Goal: Task Accomplishment & Management: Use online tool/utility

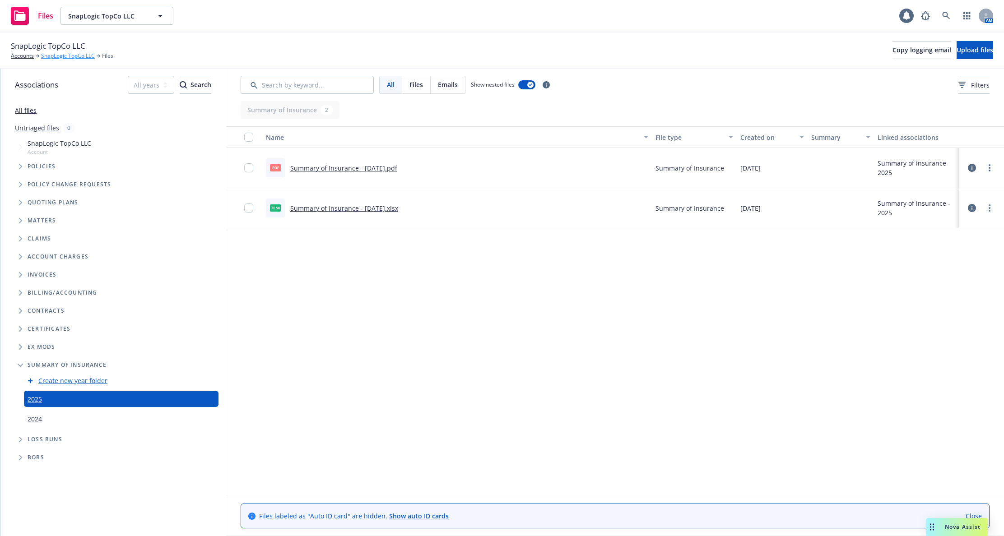
click at [62, 53] on link "SnapLogic TopCo LLC" at bounding box center [68, 56] width 54 height 8
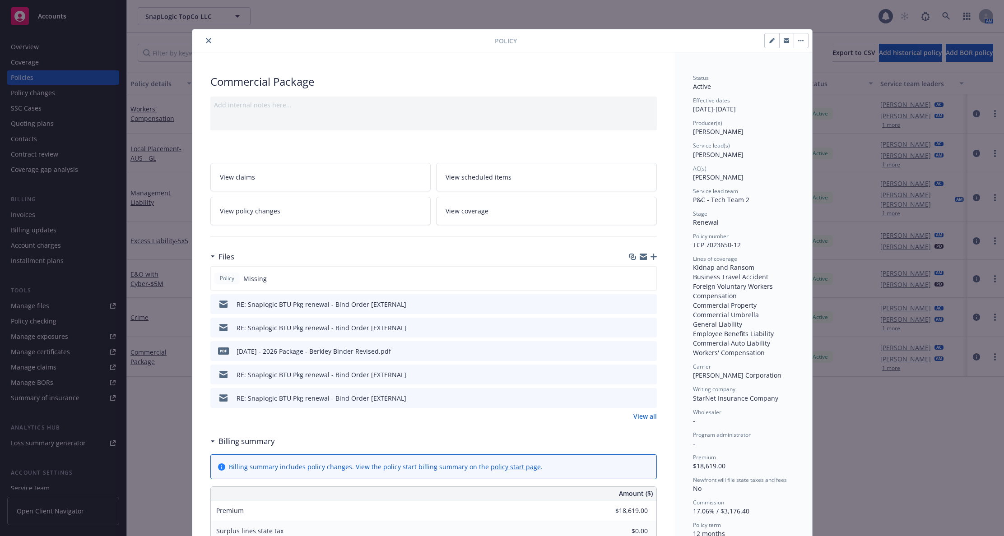
click at [206, 42] on icon "close" at bounding box center [208, 40] width 5 height 5
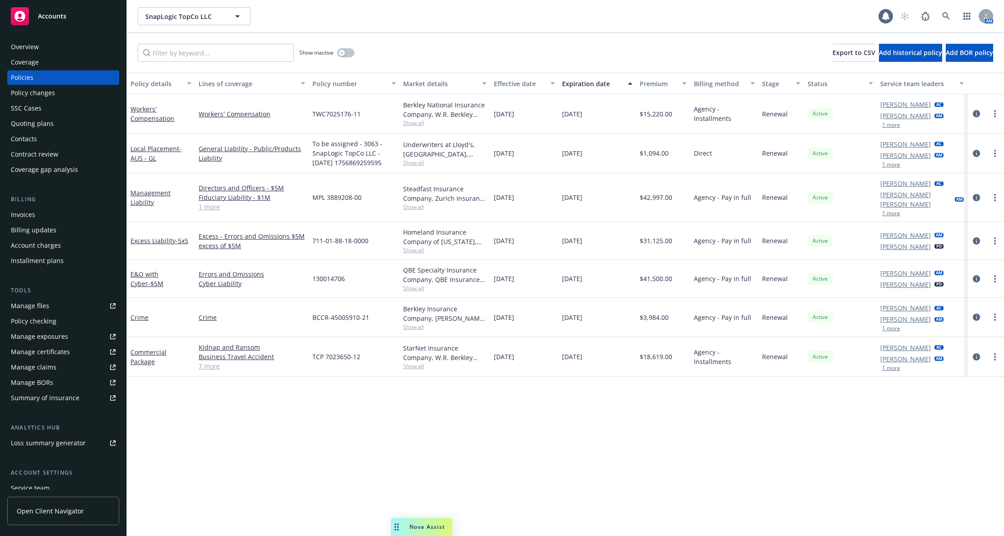
drag, startPoint x: 426, startPoint y: 522, endPoint x: 930, endPoint y: 535, distance: 504.6
click at [930, 535] on body "Accounts Overview Coverage Policies Policy changes SSC Cases Quoting plans Cont…" at bounding box center [502, 268] width 1004 height 536
drag, startPoint x: 421, startPoint y: 523, endPoint x: 574, endPoint y: 521, distance: 153.1
click at [582, 520] on body "Accounts Overview Coverage Policies Policy changes SSC Cases Quoting plans Cont…" at bounding box center [502, 268] width 1004 height 536
drag, startPoint x: 405, startPoint y: 529, endPoint x: 385, endPoint y: 529, distance: 19.9
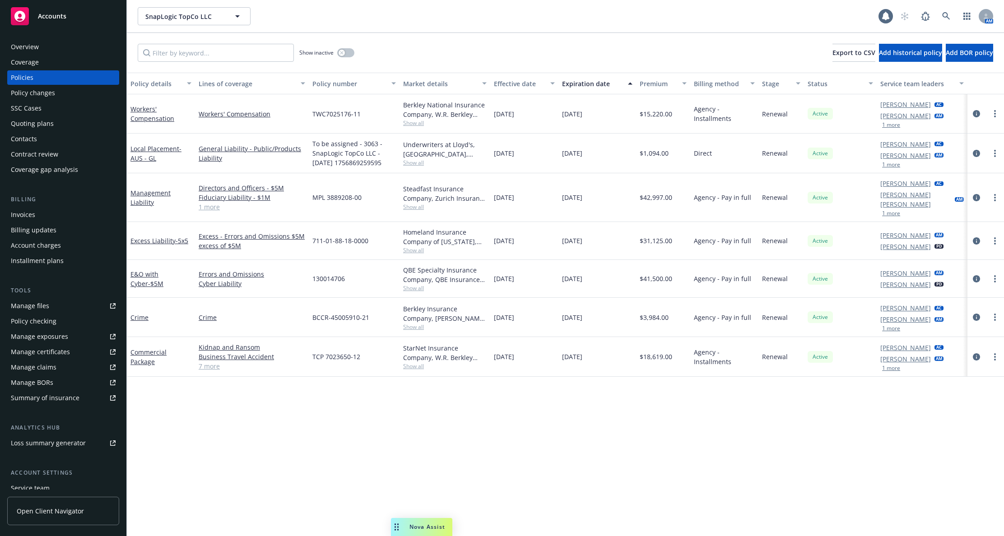
click at [385, 529] on body "Accounts Overview Coverage Policies Policy changes SSC Cases Quoting plans Cont…" at bounding box center [502, 268] width 1004 height 536
drag, startPoint x: 395, startPoint y: 527, endPoint x: 688, endPoint y: 521, distance: 293.1
click at [688, 521] on div "Drag to move" at bounding box center [689, 527] width 11 height 18
click at [380, 20] on div "SnapLogic TopCo LLC SnapLogic TopCo LLC" at bounding box center [508, 16] width 741 height 18
click at [58, 341] on div "Manage exposures" at bounding box center [39, 337] width 57 height 14
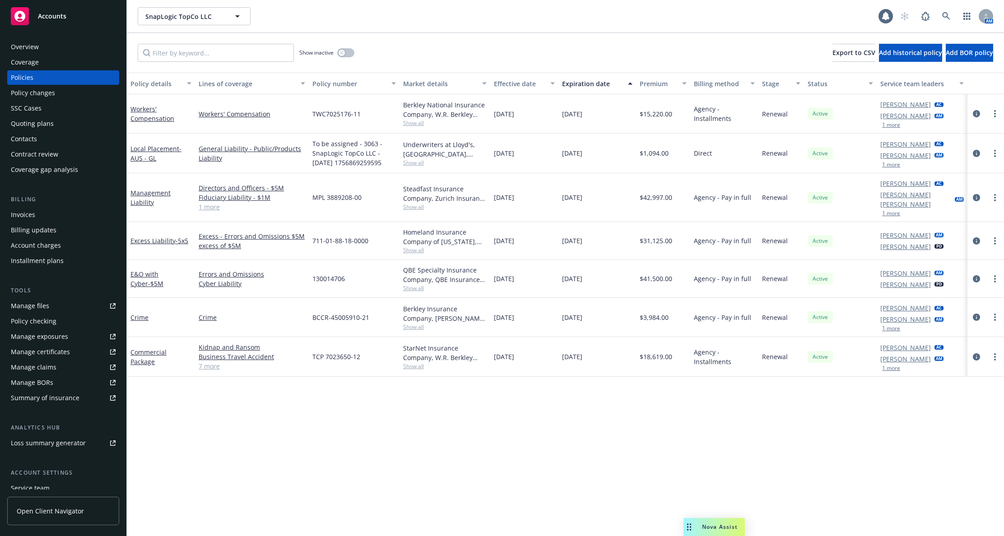
click at [188, 417] on div "Policy details Lines of coverage Policy number Market details Effective date Ex…" at bounding box center [565, 305] width 877 height 464
click at [148, 350] on link "Commercial Package" at bounding box center [149, 357] width 36 height 18
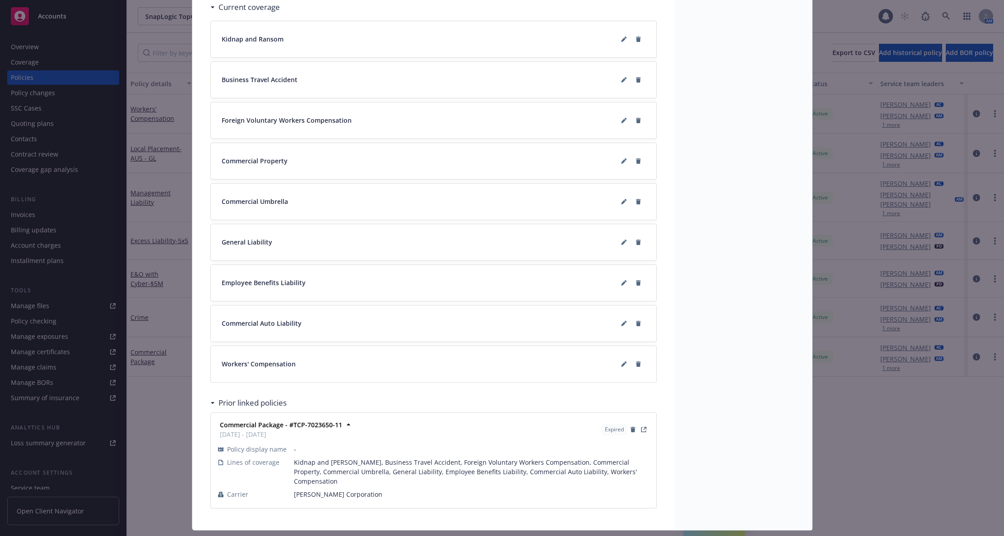
scroll to position [1223, 0]
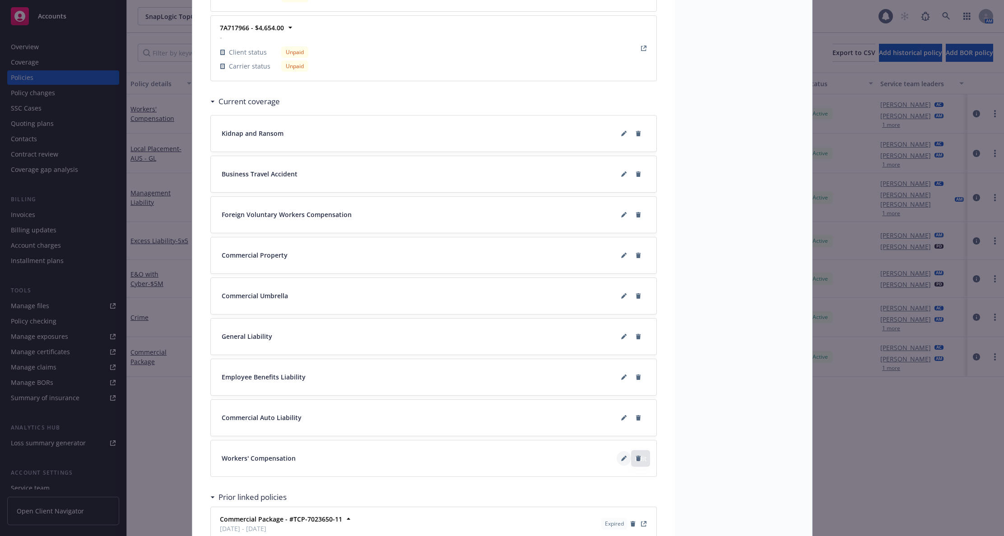
click at [621, 459] on icon at bounding box center [623, 458] width 5 height 5
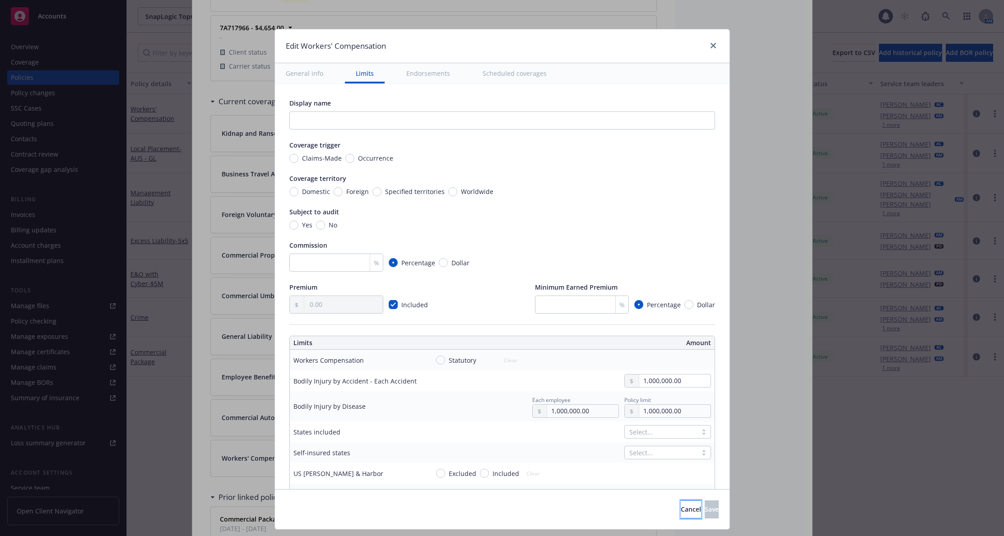
click at [681, 514] on button "Cancel" at bounding box center [691, 510] width 20 height 18
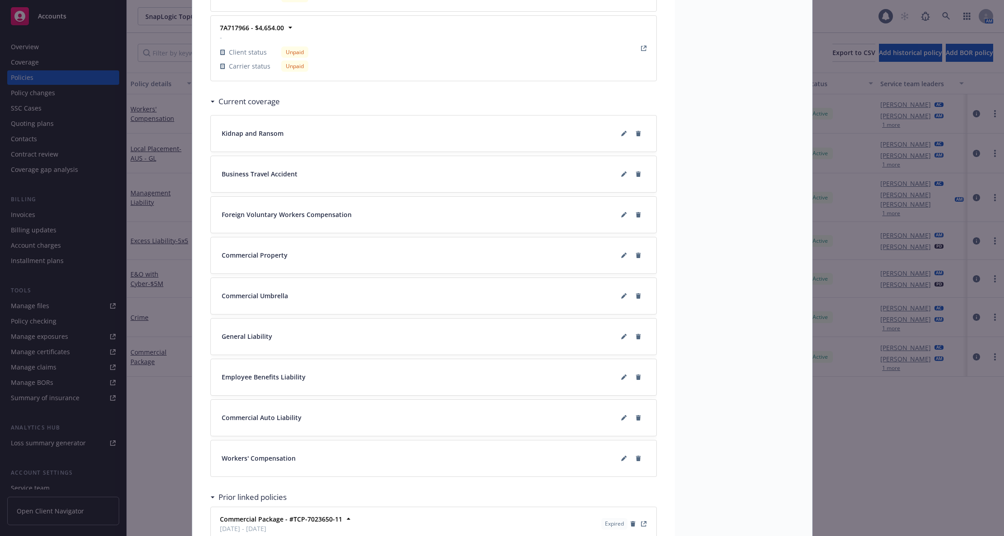
scroll to position [1317, 0]
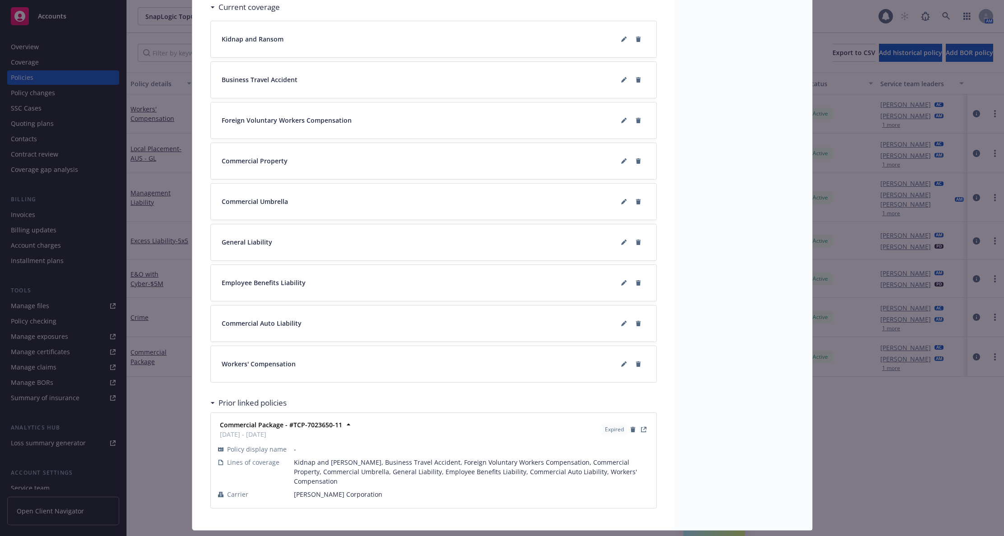
drag, startPoint x: 634, startPoint y: 367, endPoint x: 782, endPoint y: 350, distance: 148.6
click at [636, 362] on icon at bounding box center [638, 364] width 5 height 5
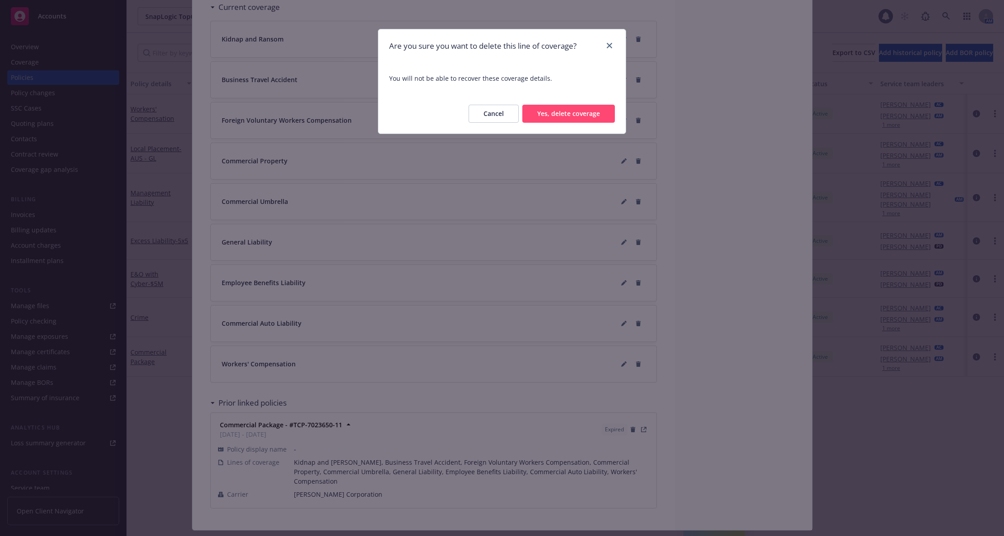
click at [574, 117] on button "Yes, delete coverage" at bounding box center [568, 114] width 93 height 18
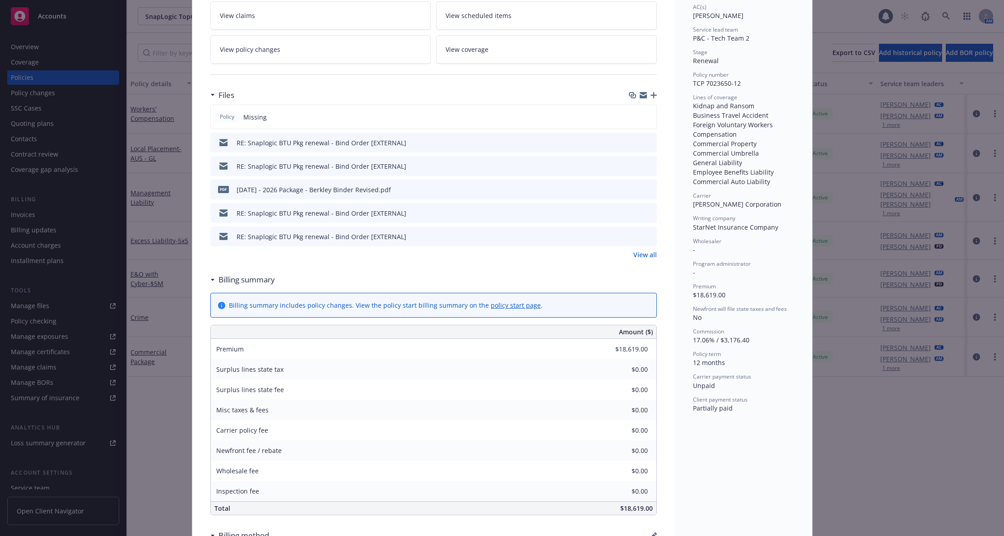
scroll to position [0, 0]
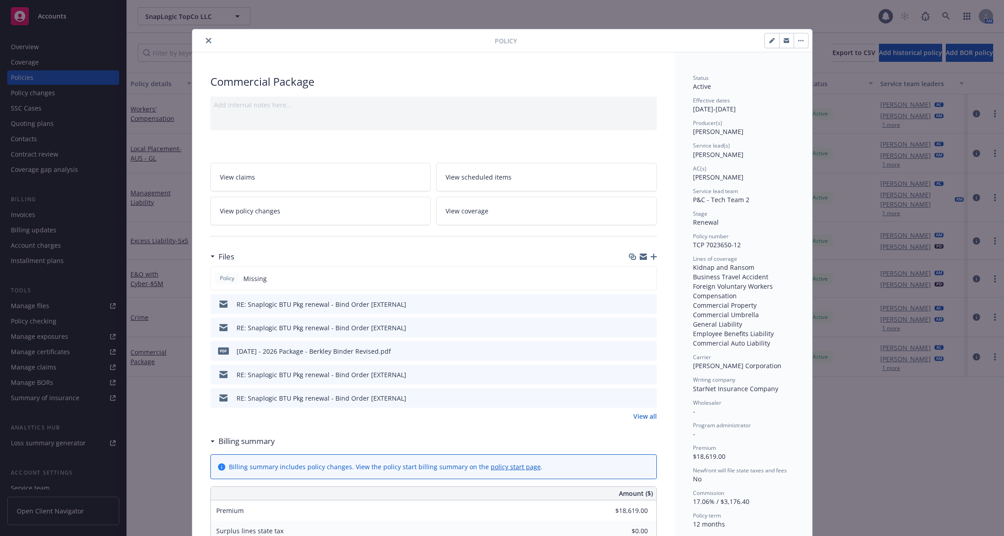
drag, startPoint x: 204, startPoint y: 41, endPoint x: 198, endPoint y: 43, distance: 6.7
click at [206, 41] on icon "close" at bounding box center [208, 40] width 5 height 5
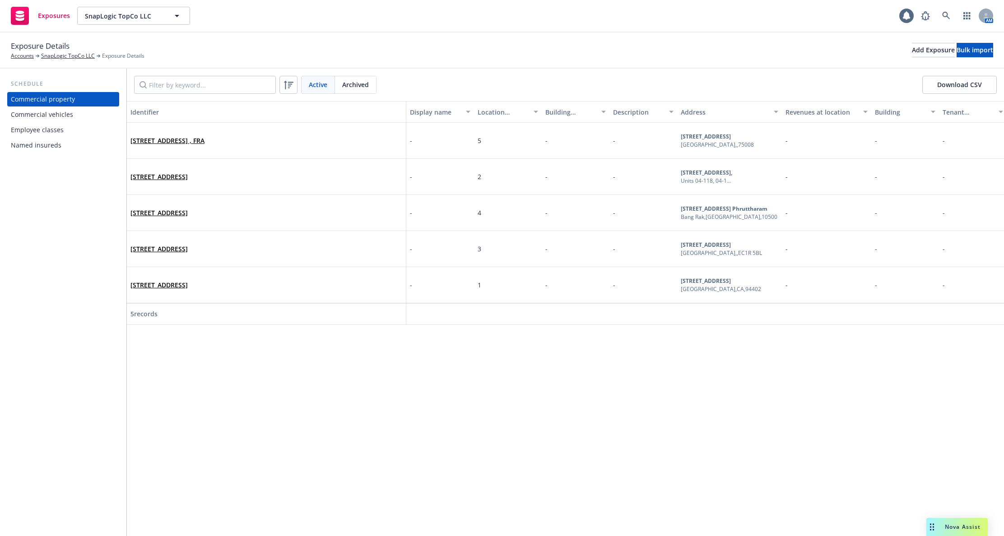
click at [825, 534] on div "Identifier Display name Location number Building number Description Address Rev…" at bounding box center [565, 318] width 877 height 435
click at [70, 142] on div "Named insureds" at bounding box center [63, 145] width 105 height 14
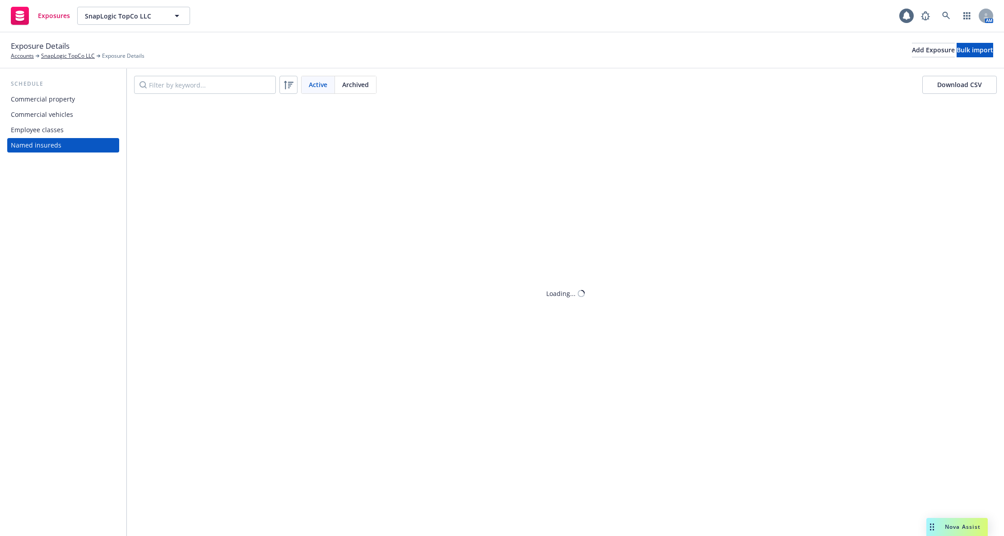
click at [70, 131] on div "Employee classes" at bounding box center [63, 130] width 105 height 14
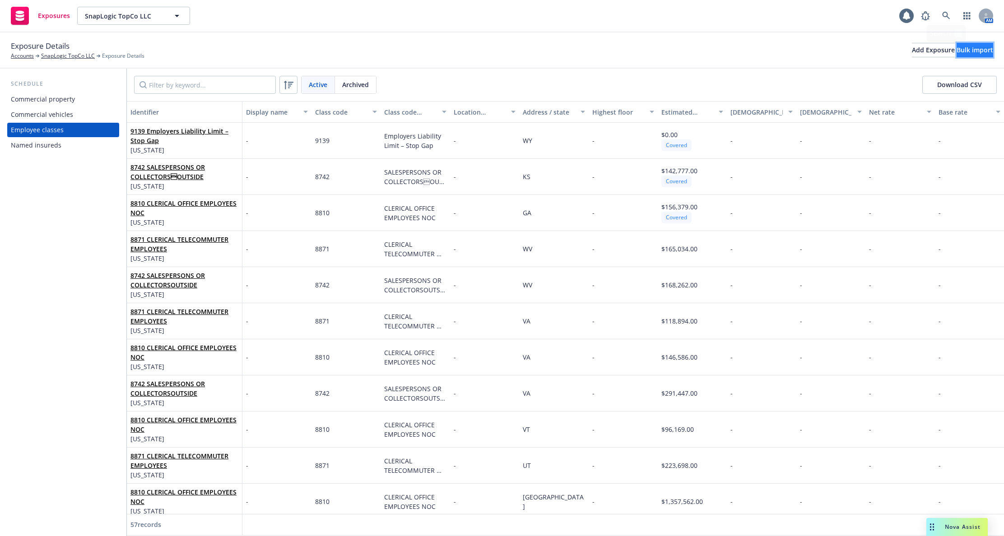
click at [966, 52] on div "Bulk import" at bounding box center [975, 50] width 37 height 14
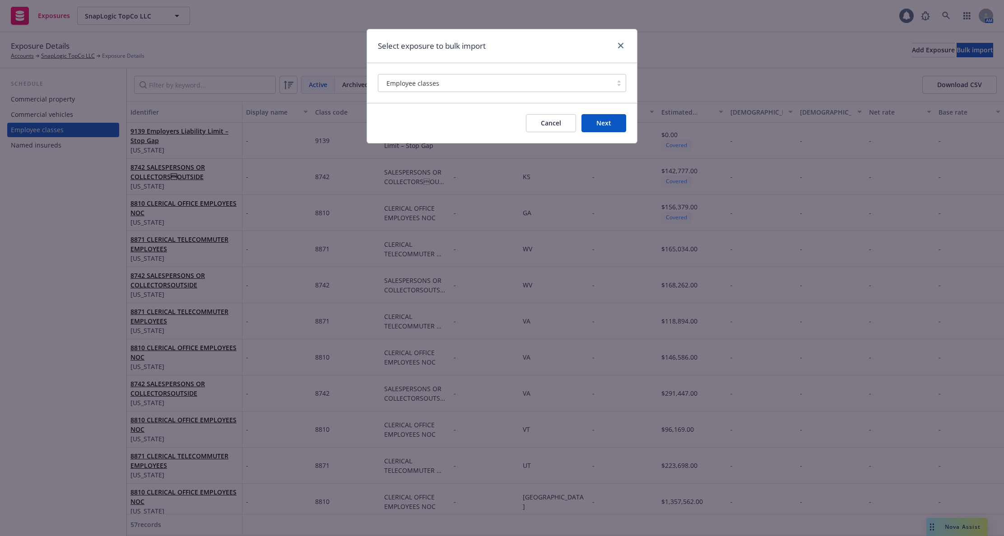
click at [590, 123] on button "Next" at bounding box center [604, 123] width 45 height 18
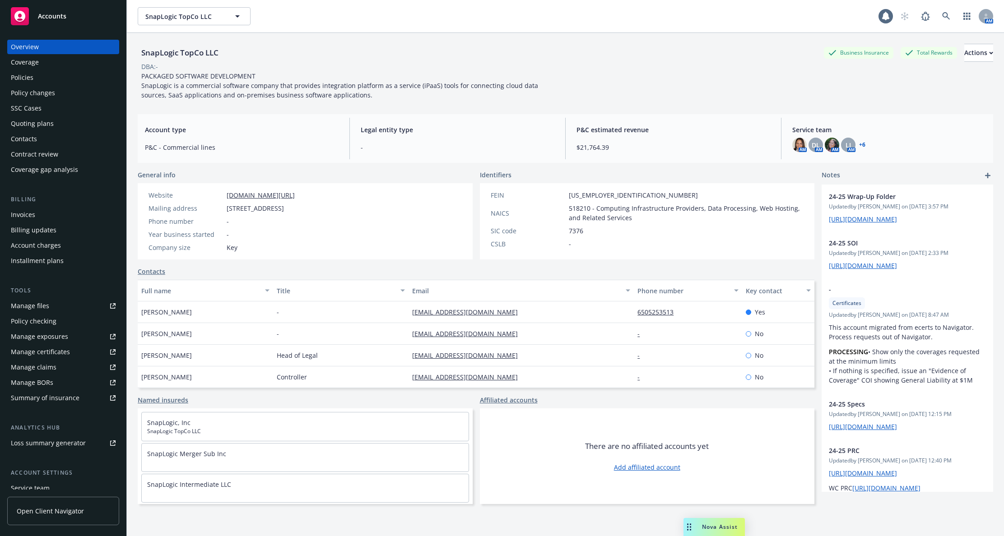
scroll to position [67, 0]
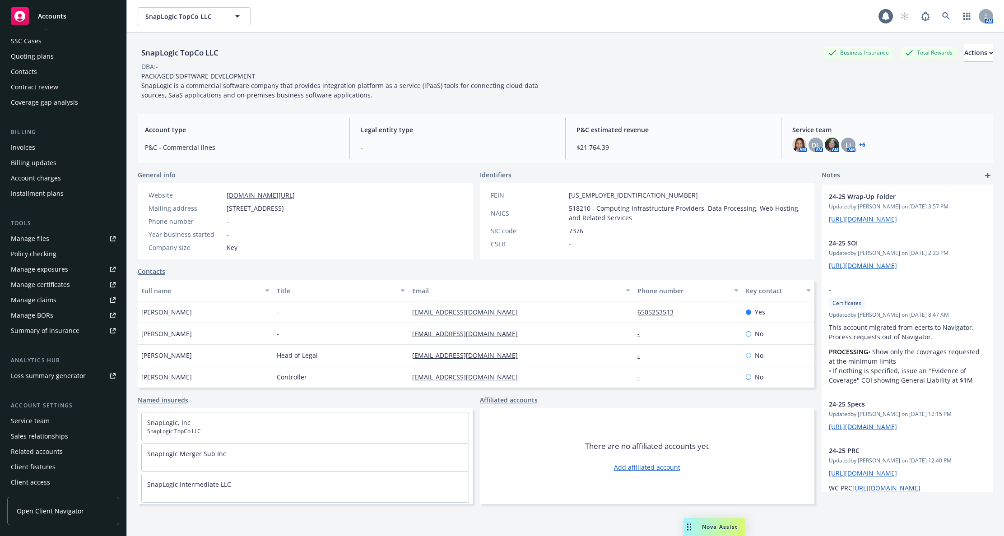
click at [63, 326] on div "Summary of insurance" at bounding box center [45, 331] width 69 height 14
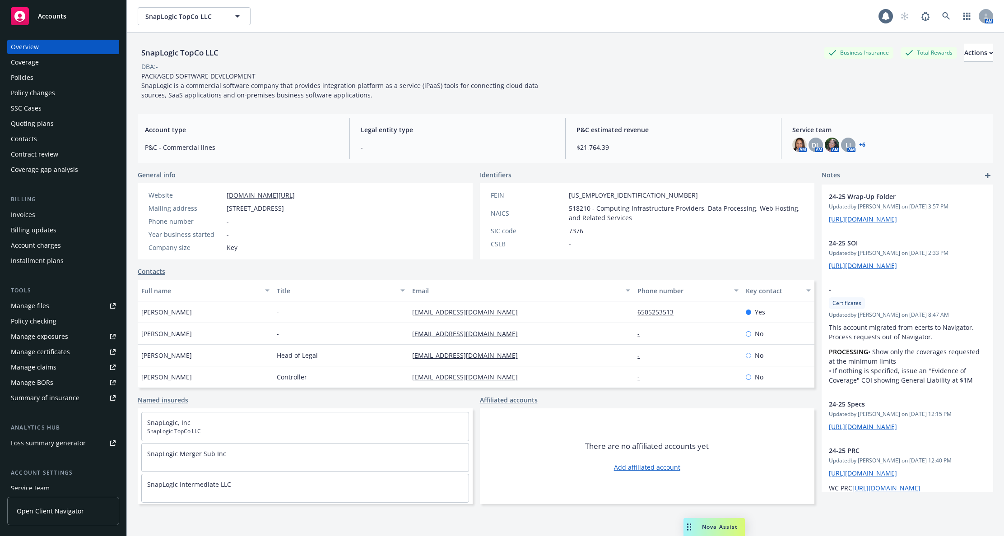
click at [39, 77] on div "Policies" at bounding box center [63, 77] width 105 height 14
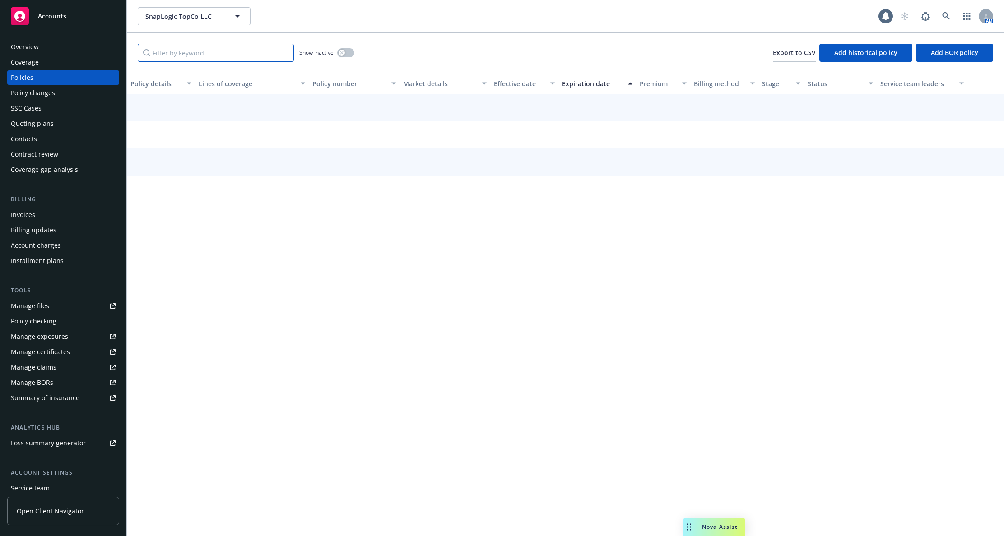
click at [169, 51] on input "Filter by keyword..." at bounding box center [216, 53] width 156 height 18
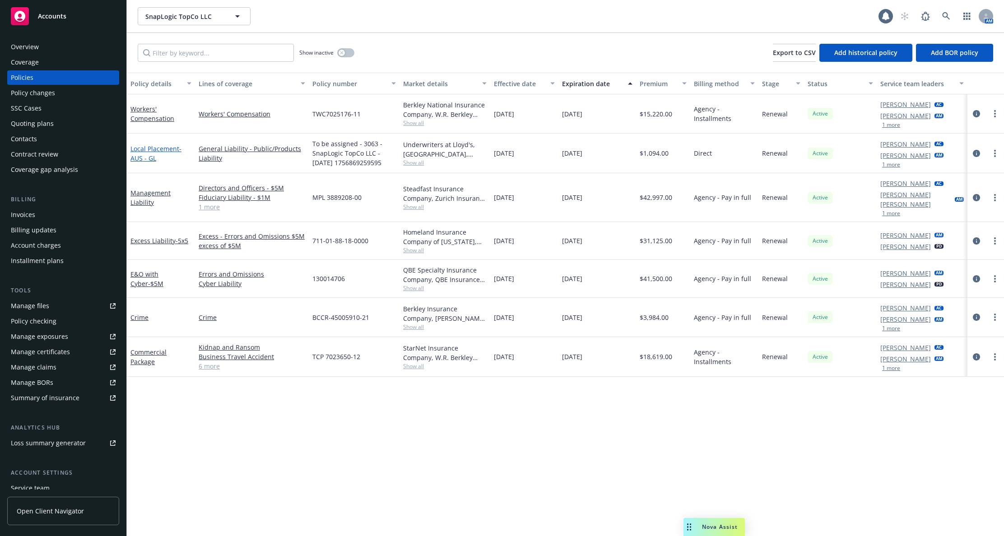
click at [148, 149] on link "Local Placement - AUS - GL" at bounding box center [156, 154] width 51 height 18
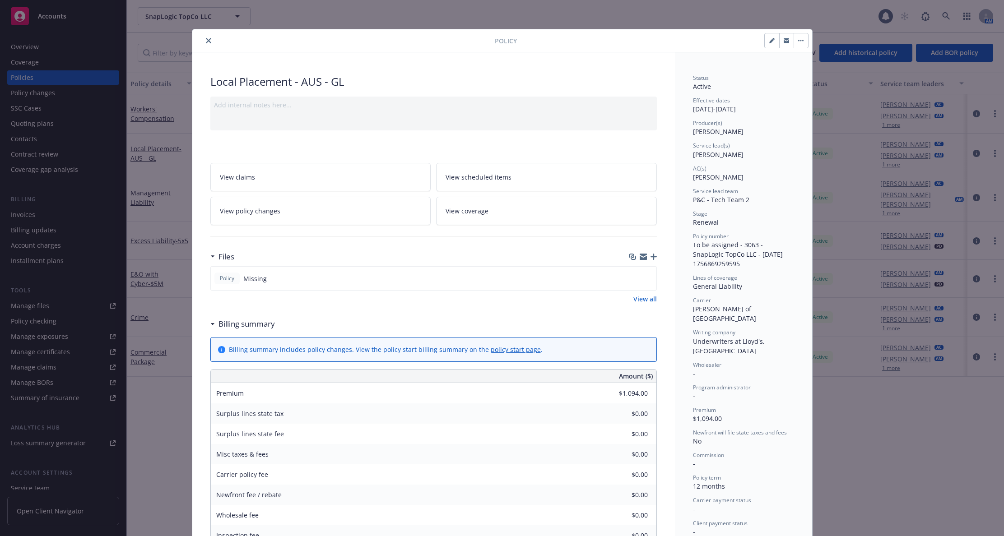
click at [765, 44] on button "button" at bounding box center [772, 40] width 14 height 14
select select "RENEWAL"
select select "12"
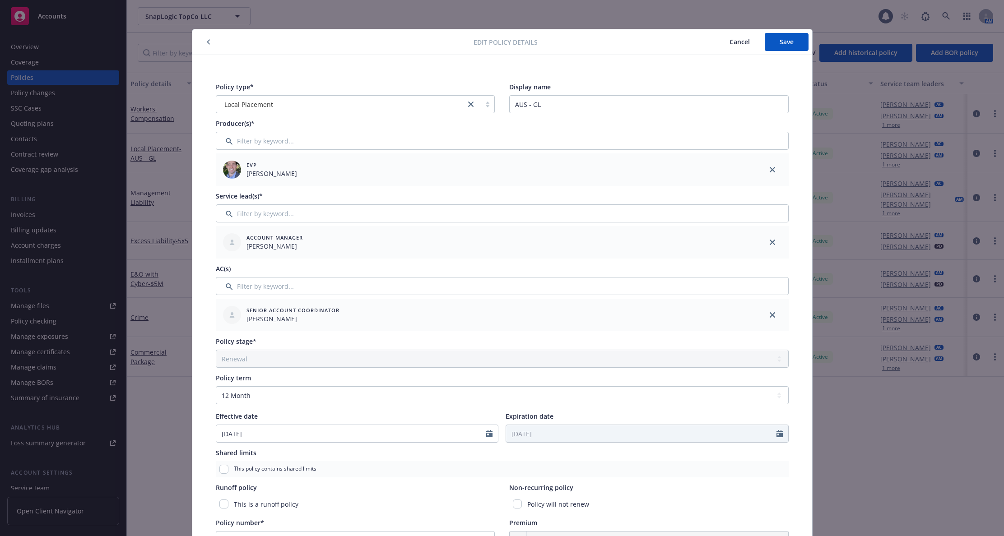
scroll to position [239, 0]
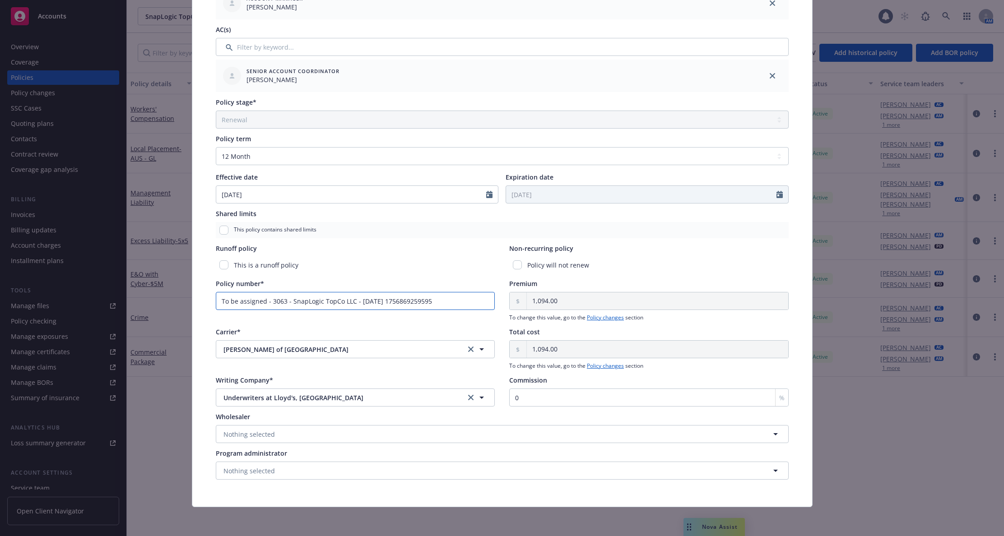
drag, startPoint x: 444, startPoint y: 302, endPoint x: 197, endPoint y: 295, distance: 247.1
click at [197, 295] on div "Policy type* Local Placement Display name AUS - GL Producer(s)* EVP Tim Dunleav…" at bounding box center [502, 161] width 620 height 691
paste input "LL7023666-11"
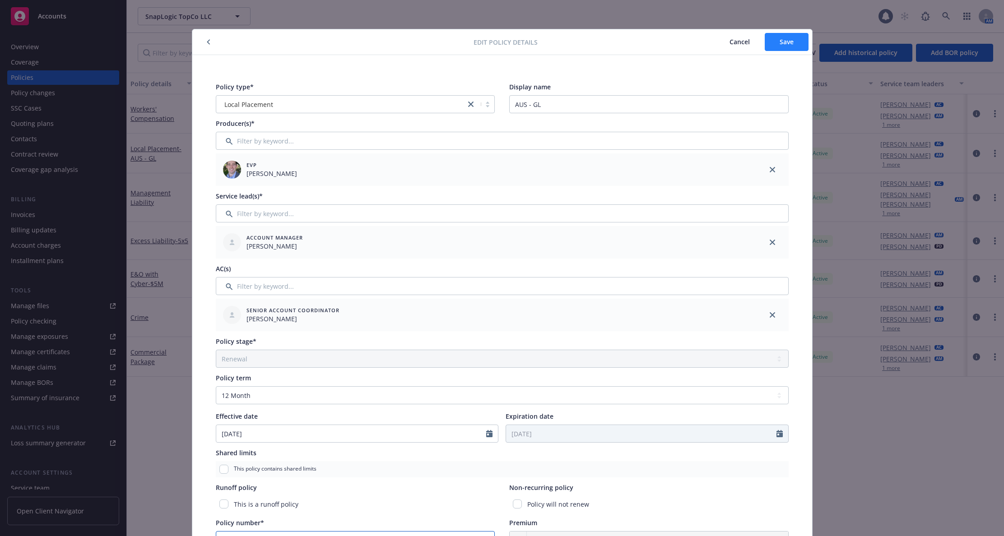
type input "TLL7023666-11"
click at [780, 43] on span "Save" at bounding box center [787, 41] width 14 height 9
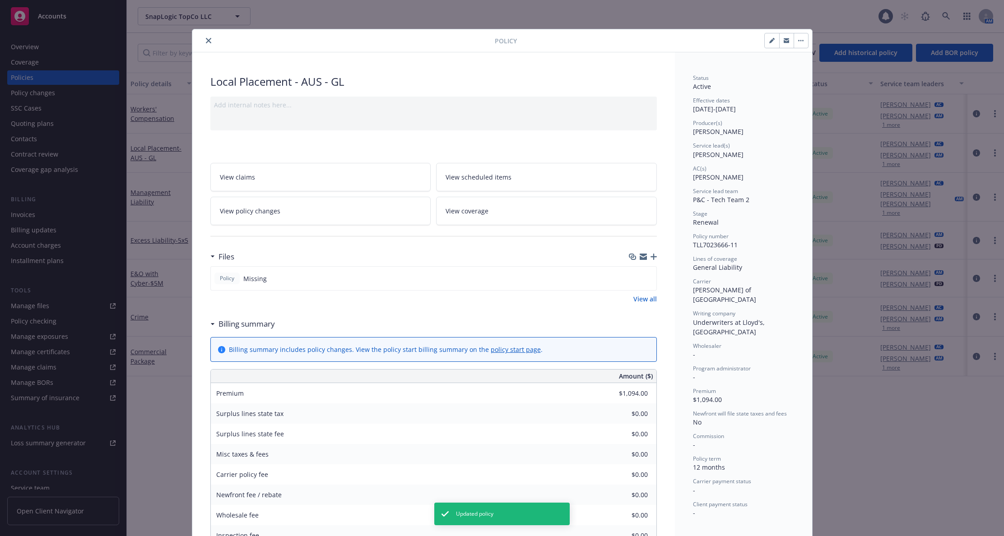
click at [206, 42] on icon "close" at bounding box center [208, 40] width 5 height 5
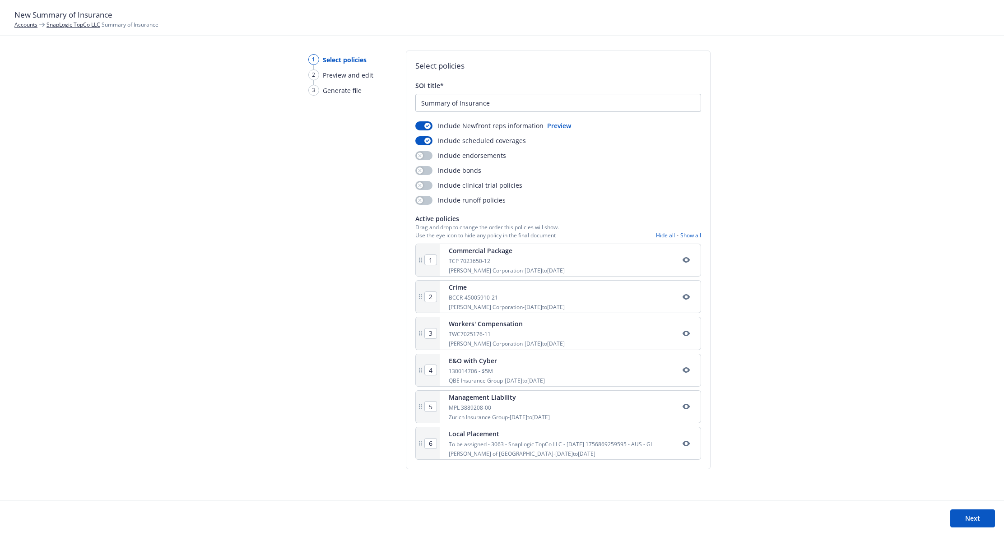
drag, startPoint x: 793, startPoint y: 318, endPoint x: 701, endPoint y: 285, distance: 97.4
click at [792, 317] on div "New Summary of Insurance Accounts SnapLogic TopCo LLC Summary of Insurance 1 Se…" at bounding box center [502, 268] width 1004 height 536
click at [419, 139] on button "button" at bounding box center [423, 140] width 17 height 9
click at [954, 515] on button "Next" at bounding box center [973, 519] width 45 height 18
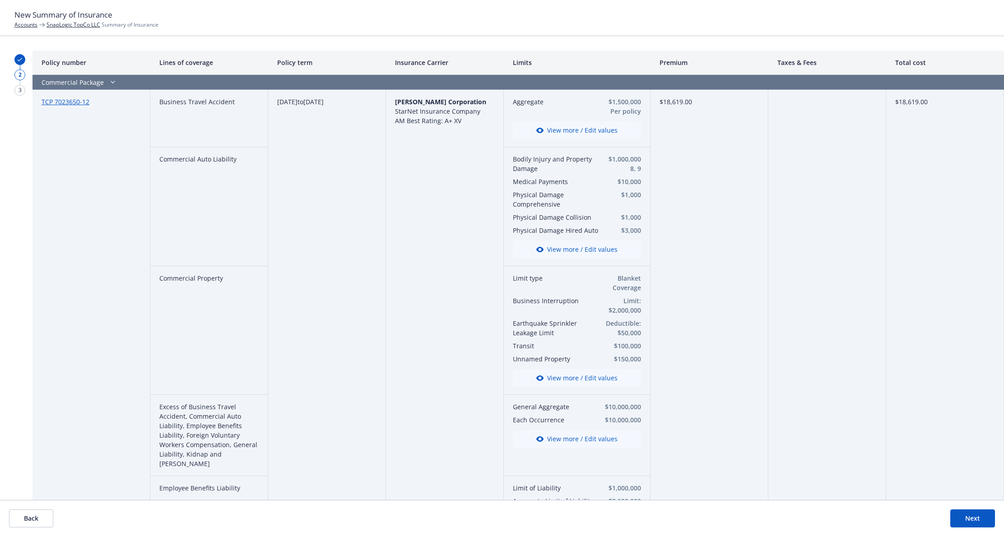
scroll to position [94, 0]
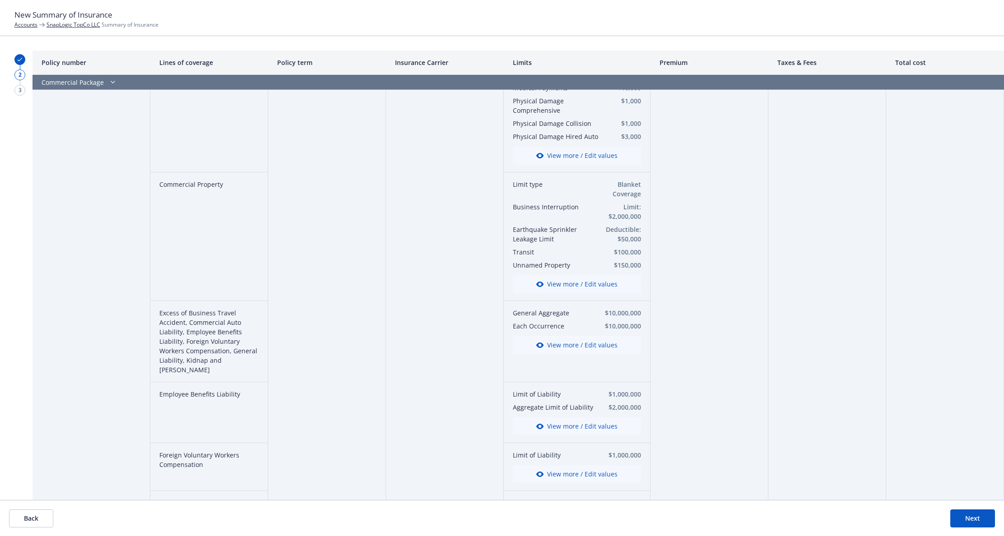
click at [574, 349] on button "View more / Edit values" at bounding box center [577, 345] width 128 height 18
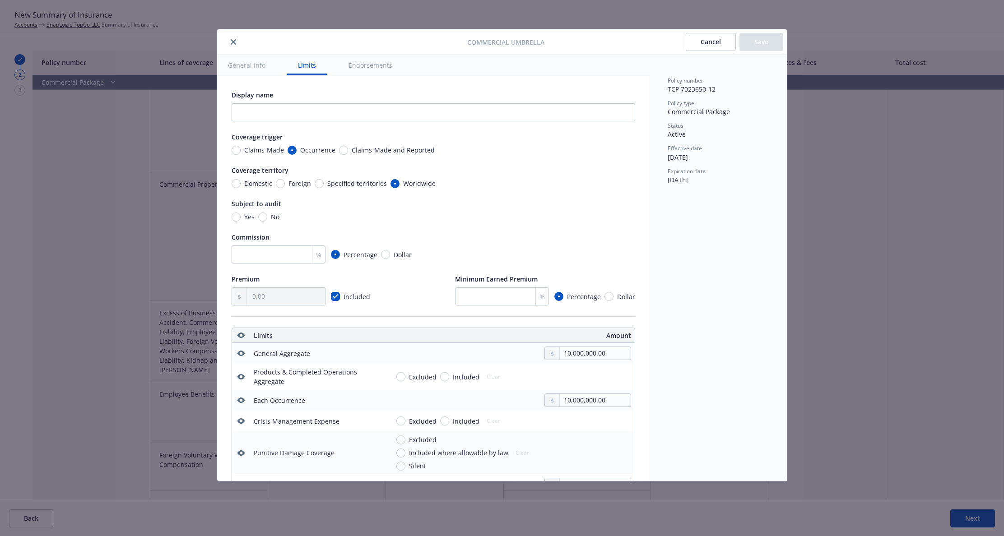
scroll to position [252, 0]
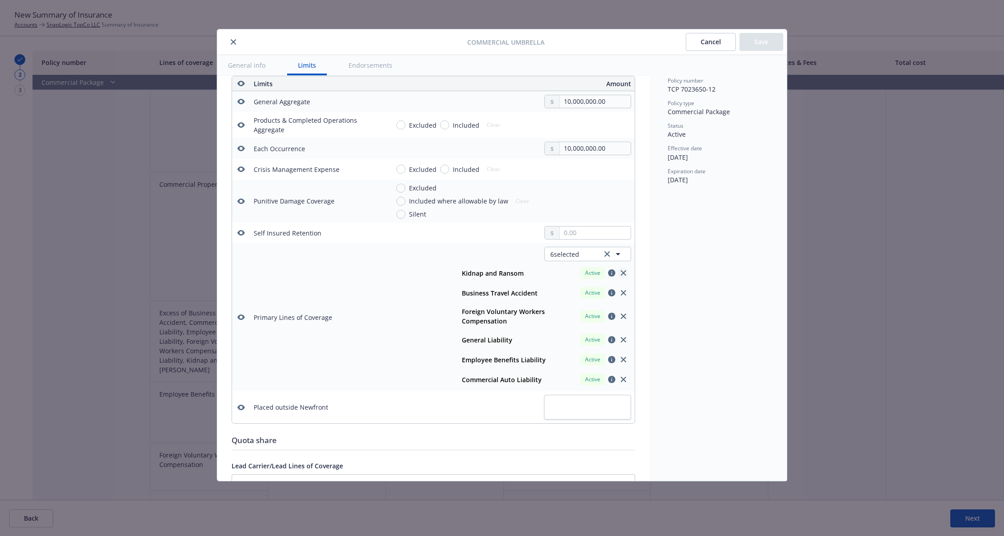
click at [621, 271] on icon "close" at bounding box center [623, 273] width 5 height 5
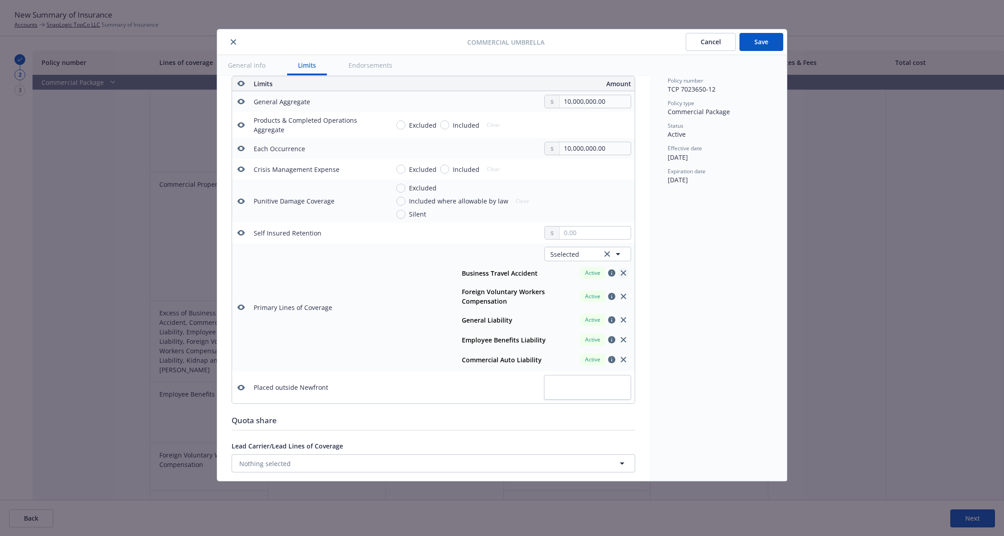
click at [621, 275] on icon "close" at bounding box center [623, 273] width 5 height 5
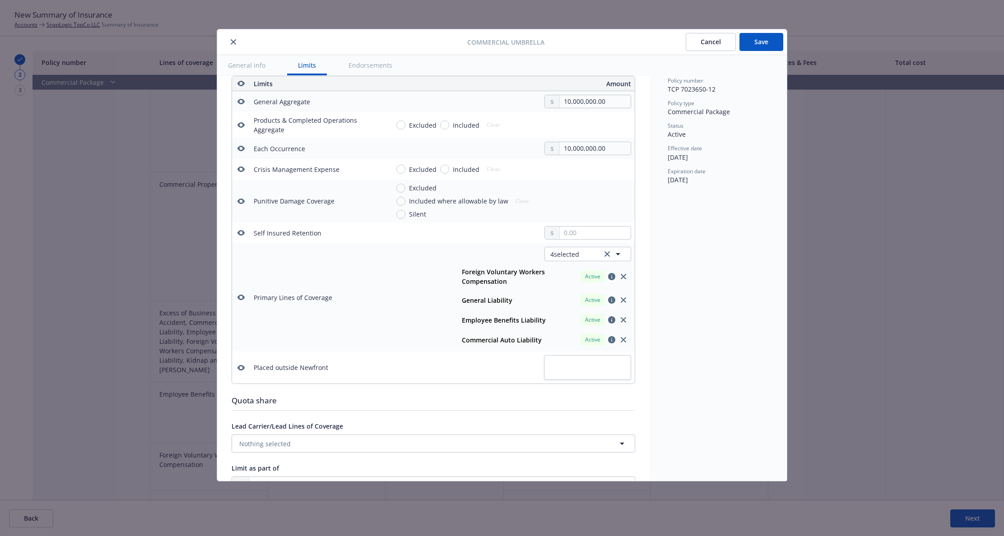
click at [761, 36] on button "Save" at bounding box center [762, 42] width 44 height 18
type textarea "x"
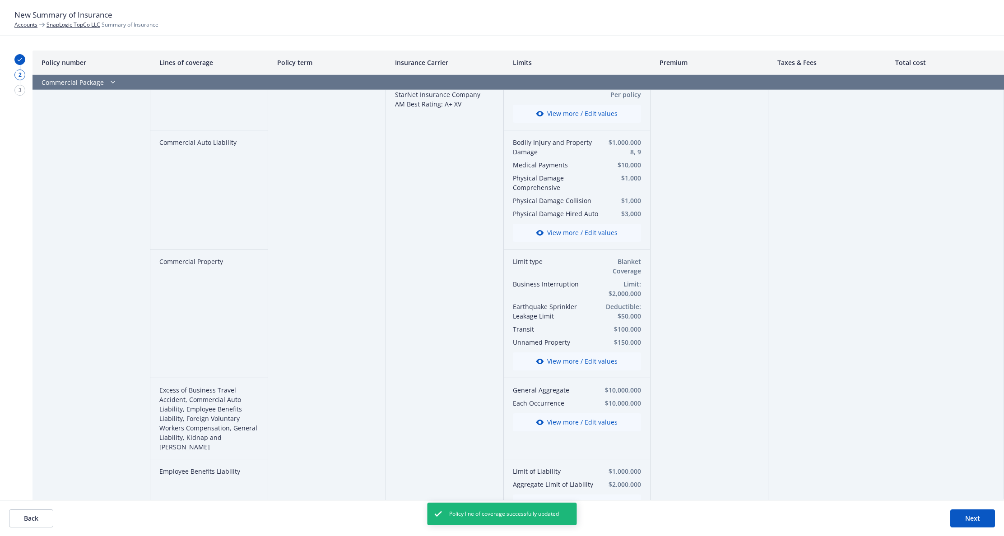
scroll to position [0, 0]
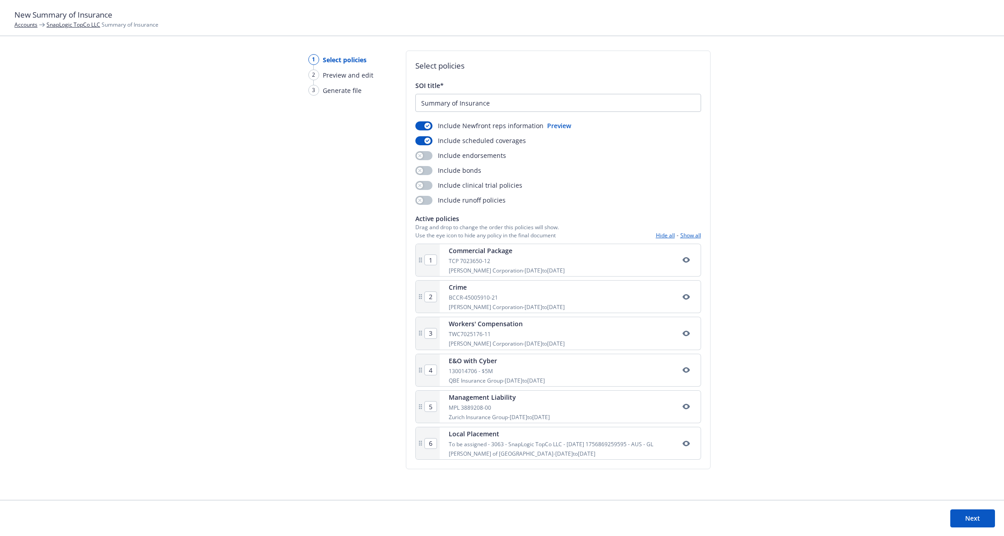
click at [963, 516] on button "Next" at bounding box center [973, 519] width 45 height 18
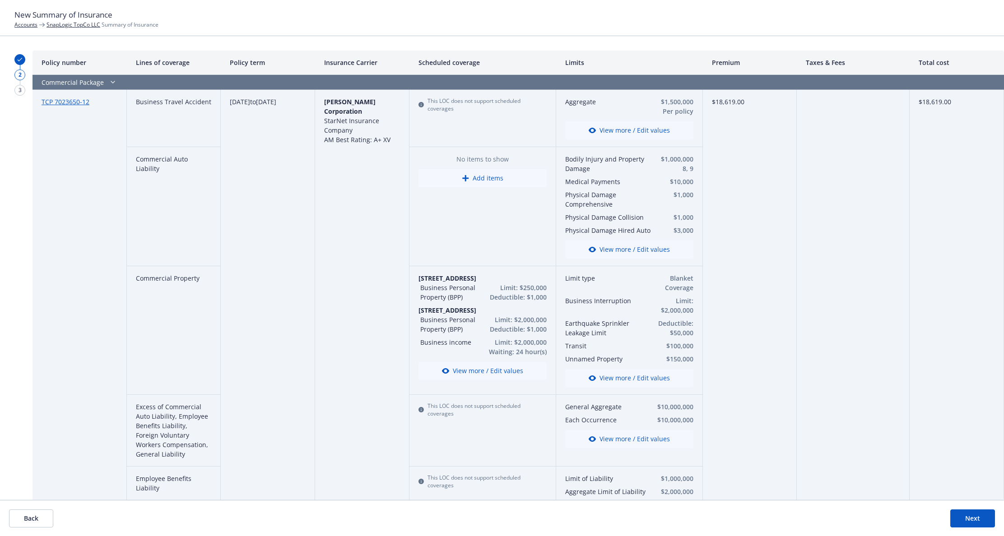
scroll to position [94, 0]
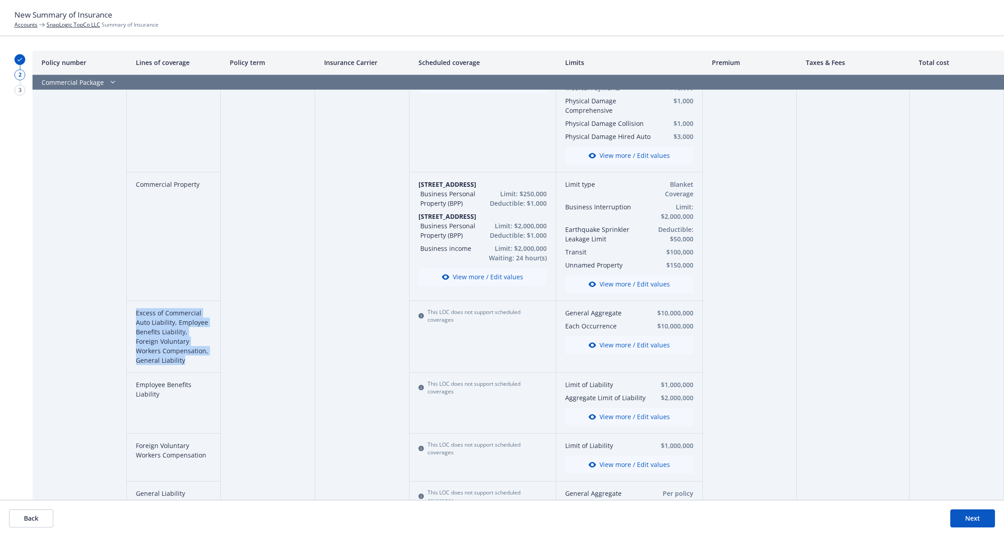
drag, startPoint x: 132, startPoint y: 312, endPoint x: 207, endPoint y: 365, distance: 91.6
click at [207, 365] on div "Excess of Commercial Auto Liability, Employee Benefits Liability, Foreign Volun…" at bounding box center [174, 337] width 94 height 72
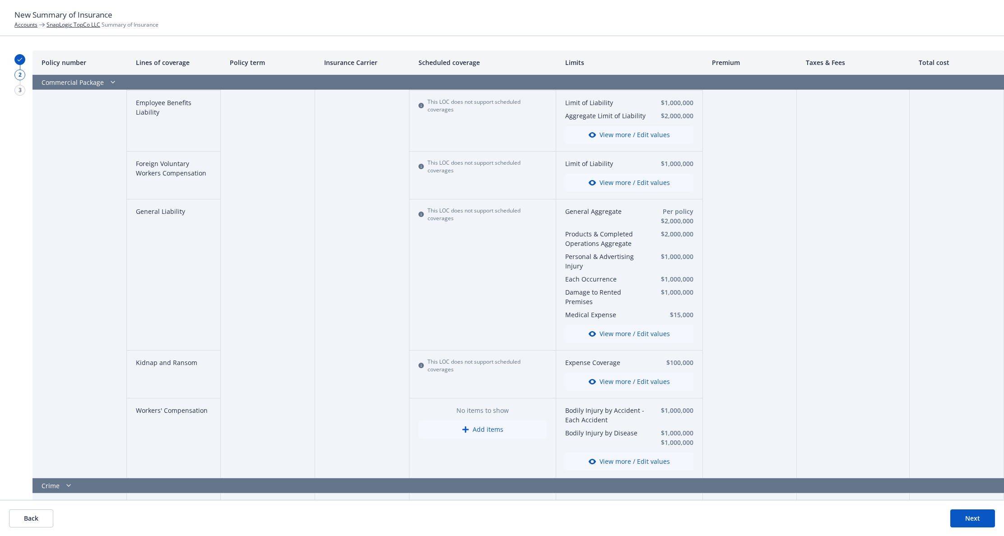
scroll to position [471, 0]
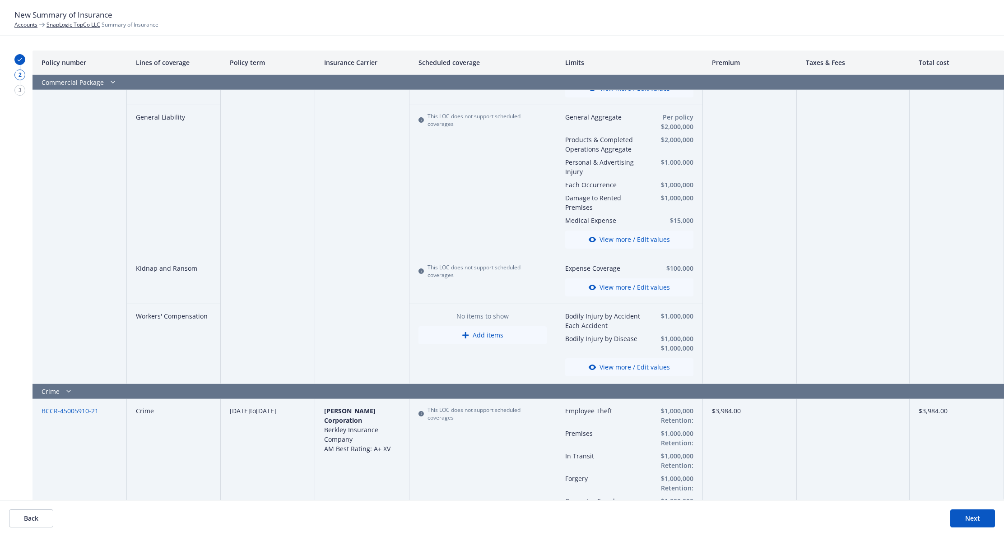
click at [638, 366] on button "View more / Edit values" at bounding box center [629, 368] width 128 height 18
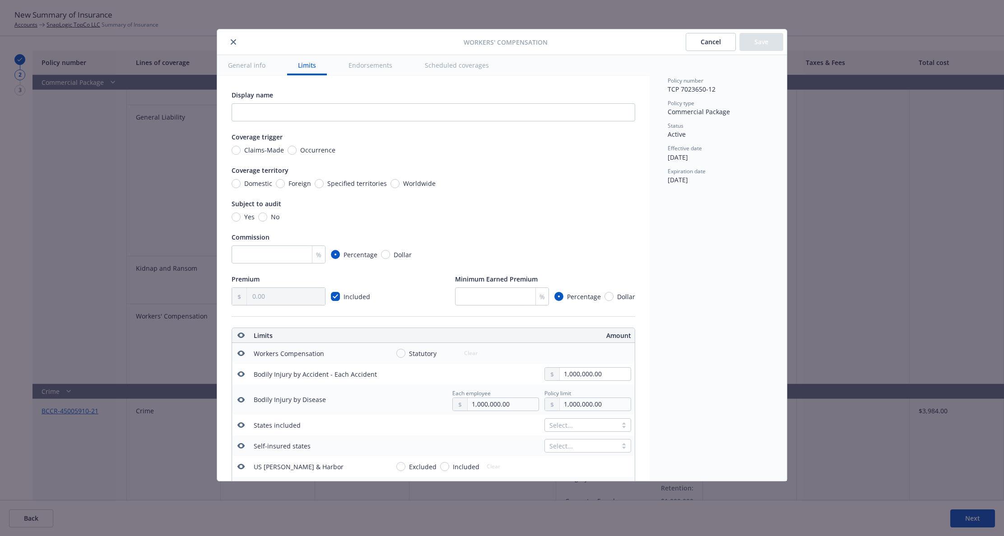
scroll to position [252, 0]
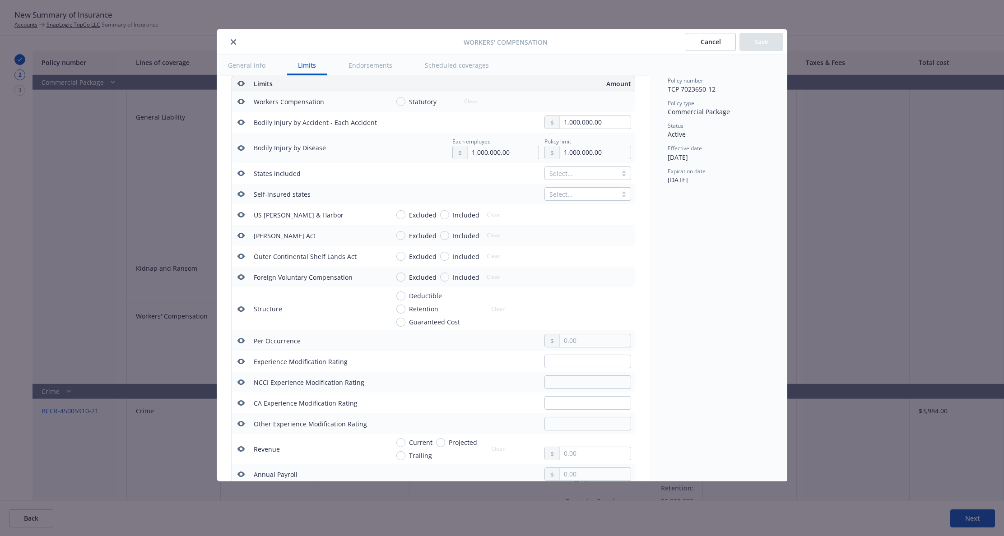
click at [230, 36] on div "Workers' Compensation Cancel Save" at bounding box center [502, 42] width 570 height 26
click at [234, 41] on icon "close" at bounding box center [233, 41] width 5 height 5
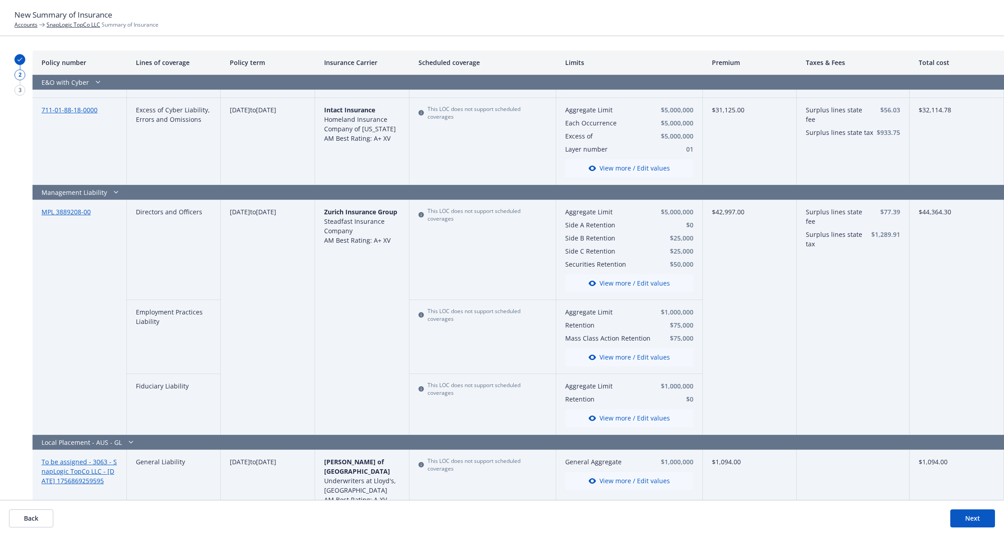
scroll to position [1334, 0]
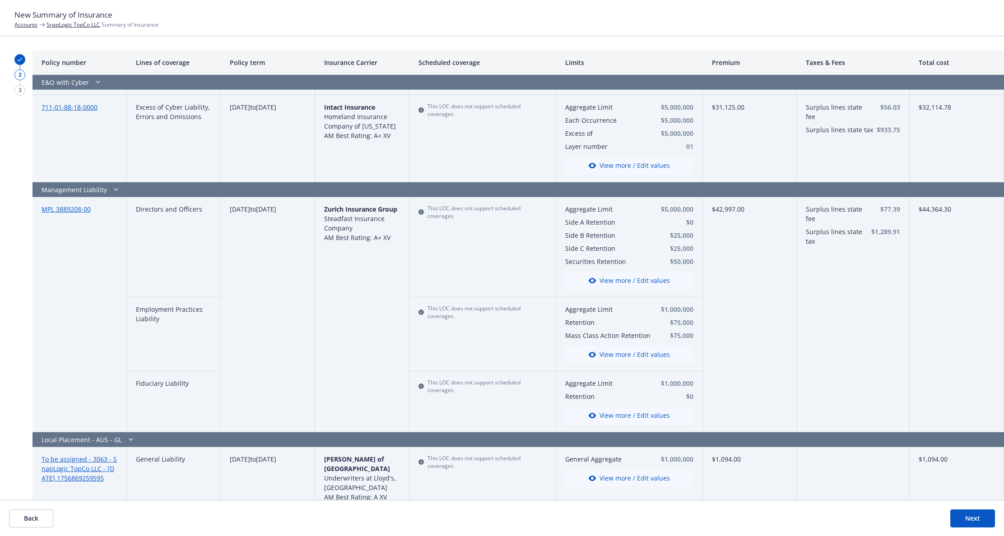
click at [723, 353] on div "$42,997.00" at bounding box center [750, 314] width 94 height 235
click at [980, 517] on button "Next" at bounding box center [973, 519] width 45 height 18
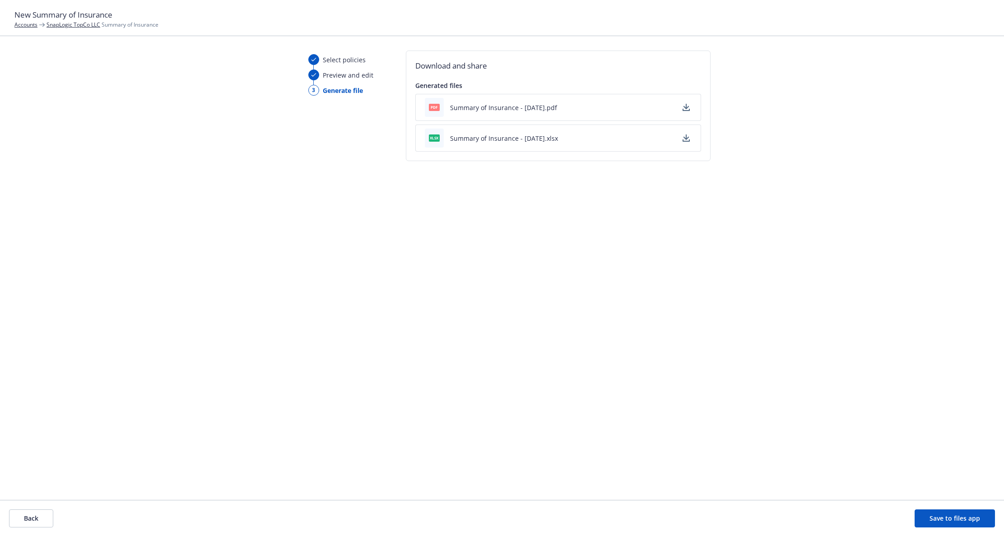
click at [495, 112] on button "Summary of Insurance - 09/23/2025.pdf" at bounding box center [503, 107] width 107 height 9
click at [31, 524] on button "Back" at bounding box center [31, 519] width 44 height 18
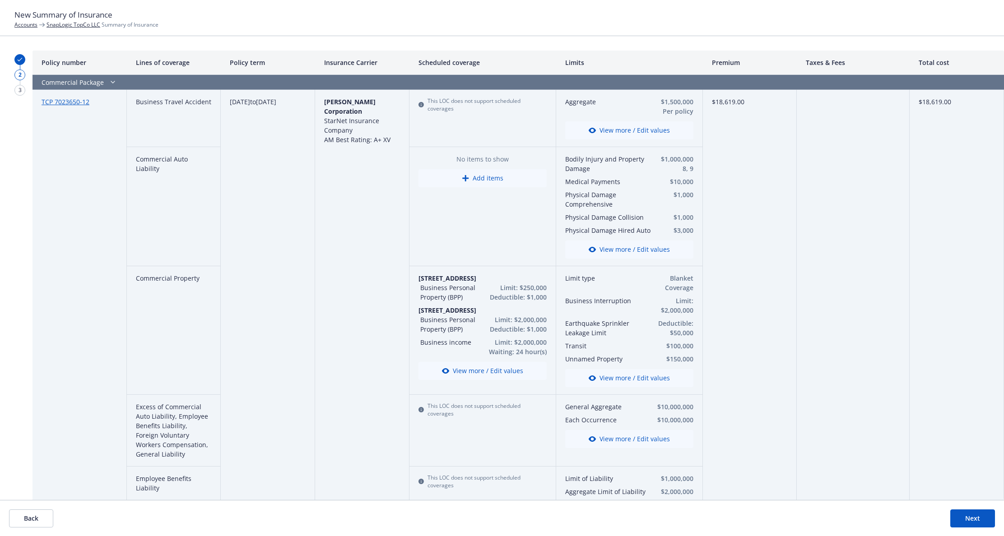
click at [31, 524] on button "Back" at bounding box center [31, 519] width 44 height 18
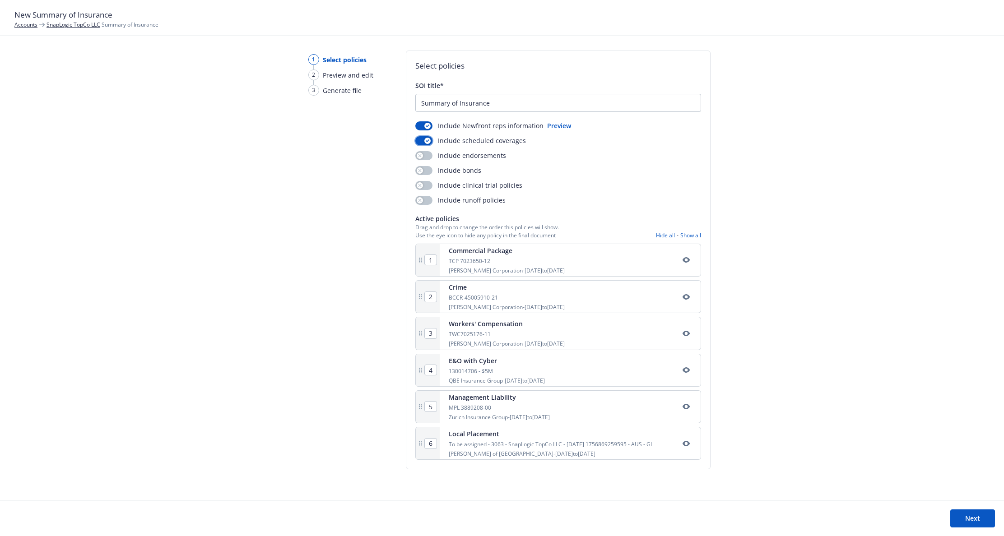
click at [421, 136] on button "button" at bounding box center [423, 140] width 17 height 9
click at [979, 522] on button "Next" at bounding box center [973, 519] width 45 height 18
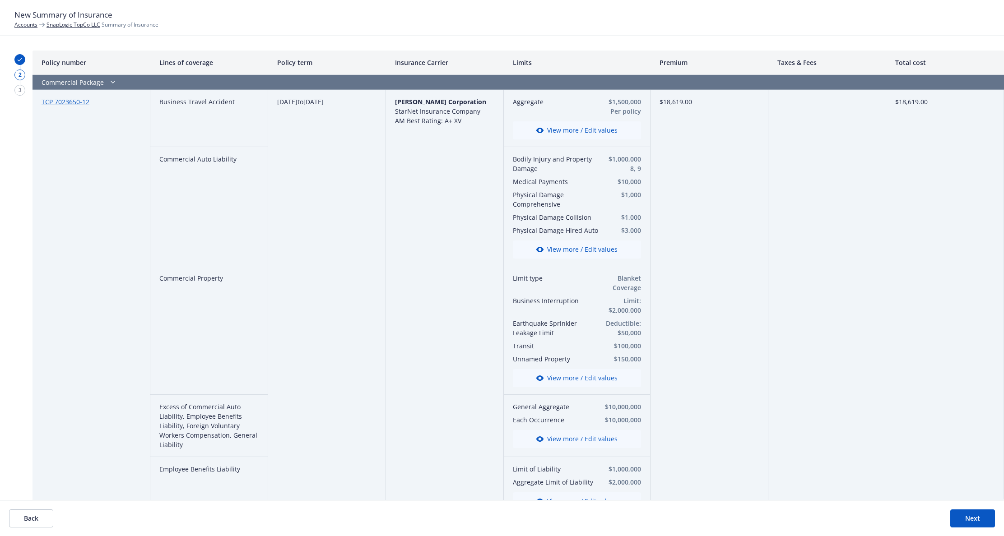
click at [960, 518] on button "Next" at bounding box center [973, 519] width 45 height 18
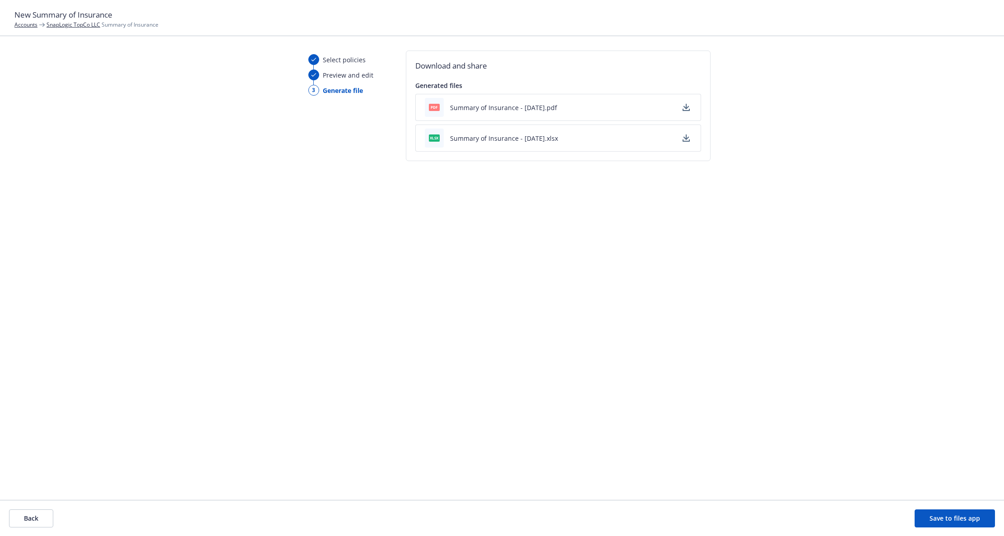
click at [502, 106] on button "Summary of Insurance - [DATE].pdf" at bounding box center [503, 107] width 107 height 9
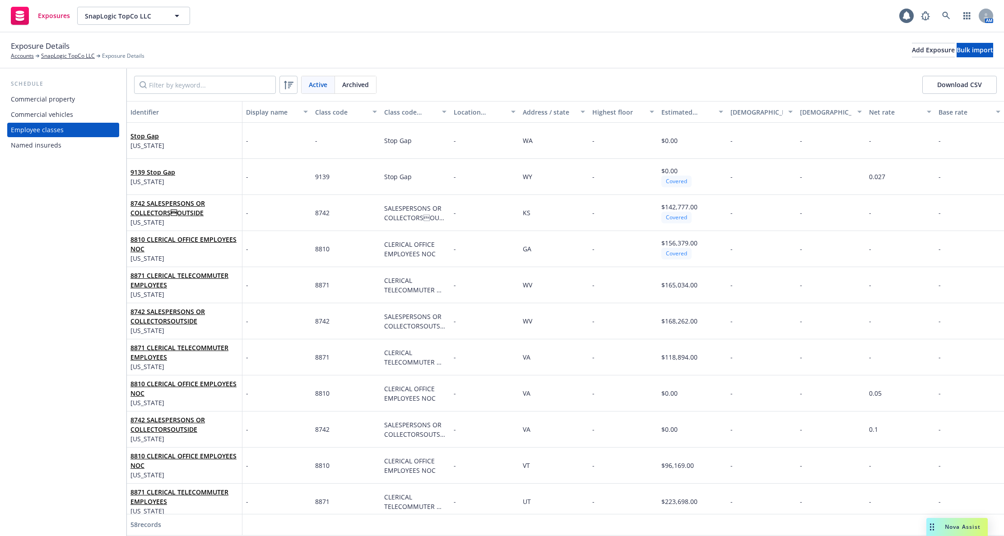
click at [546, 114] on div "Address / state" at bounding box center [549, 111] width 52 height 9
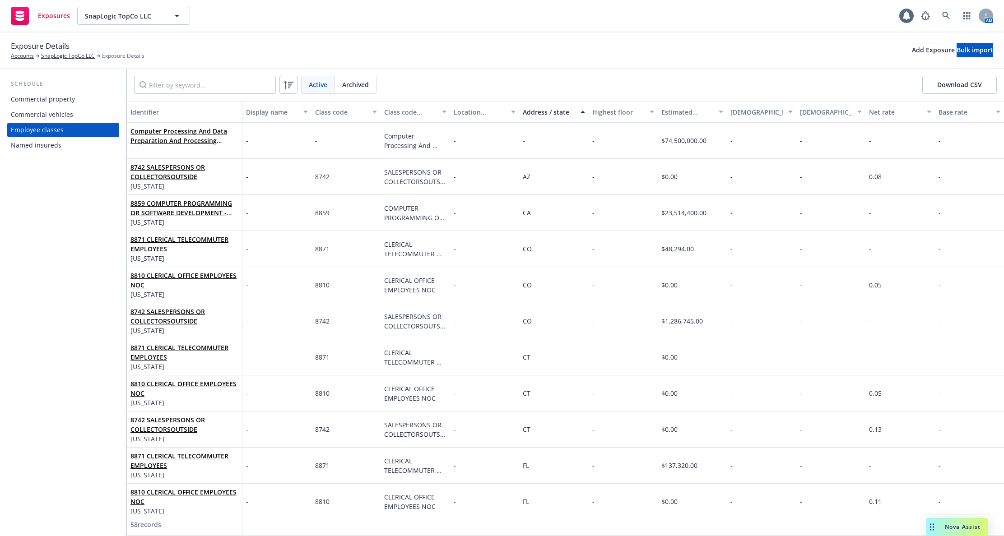
click at [595, 65] on div "Exposure Details Accounts SnapLogic TopCo LLC Exposure Details Add Exposure Bul…" at bounding box center [502, 51] width 1004 height 36
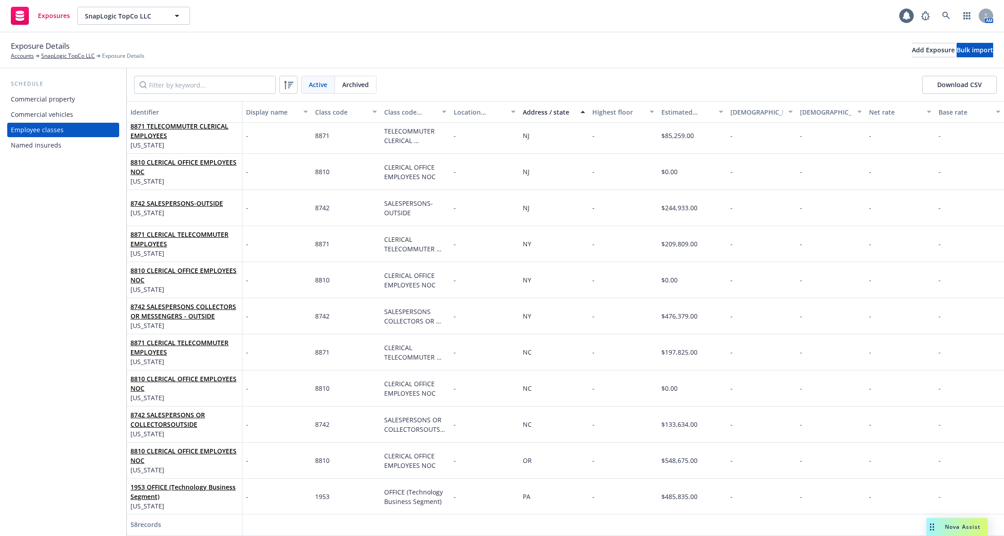
scroll to position [951, 0]
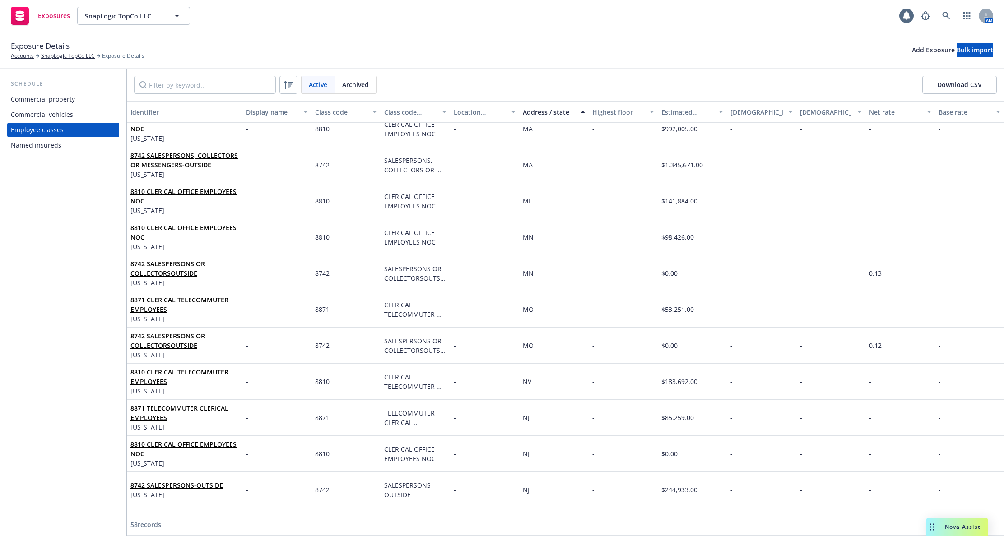
click at [389, 19] on div "Exposures SnapLogic TopCo LLC SnapLogic TopCo LLC 1 AM" at bounding box center [502, 16] width 1004 height 33
click at [957, 47] on button "Bulk import" at bounding box center [975, 50] width 37 height 14
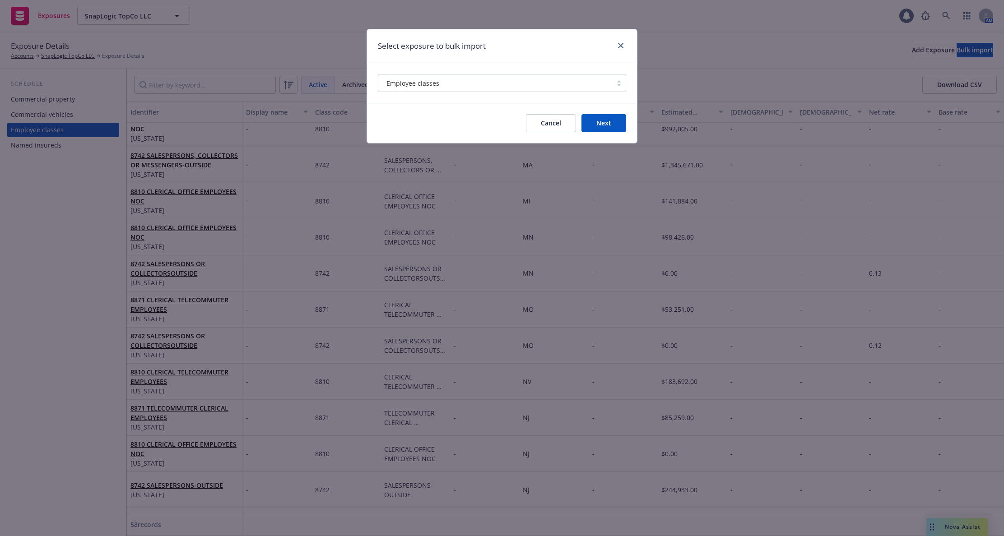
click at [588, 118] on button "Next" at bounding box center [604, 123] width 45 height 18
click at [621, 45] on icon "close" at bounding box center [620, 45] width 5 height 5
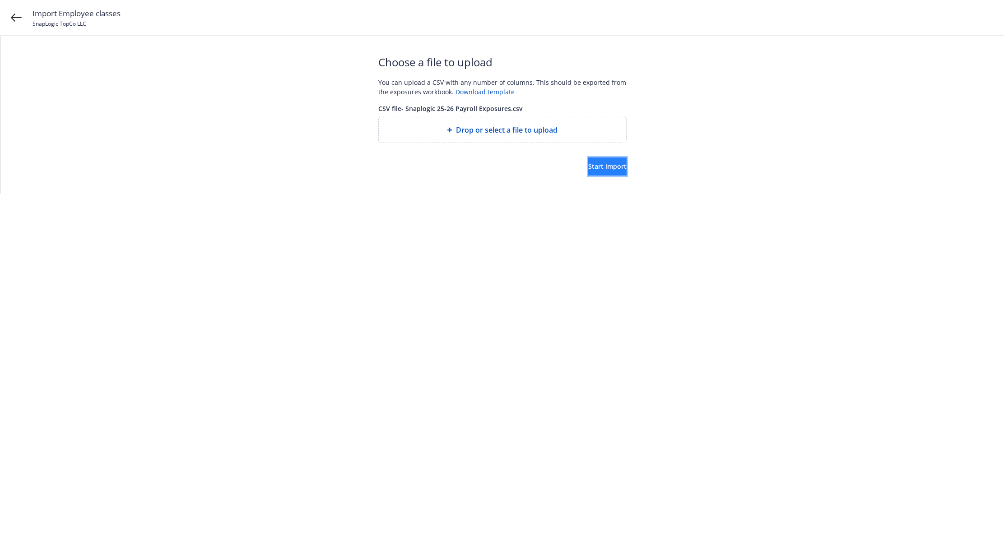
click at [588, 168] on span "Start import" at bounding box center [607, 166] width 38 height 9
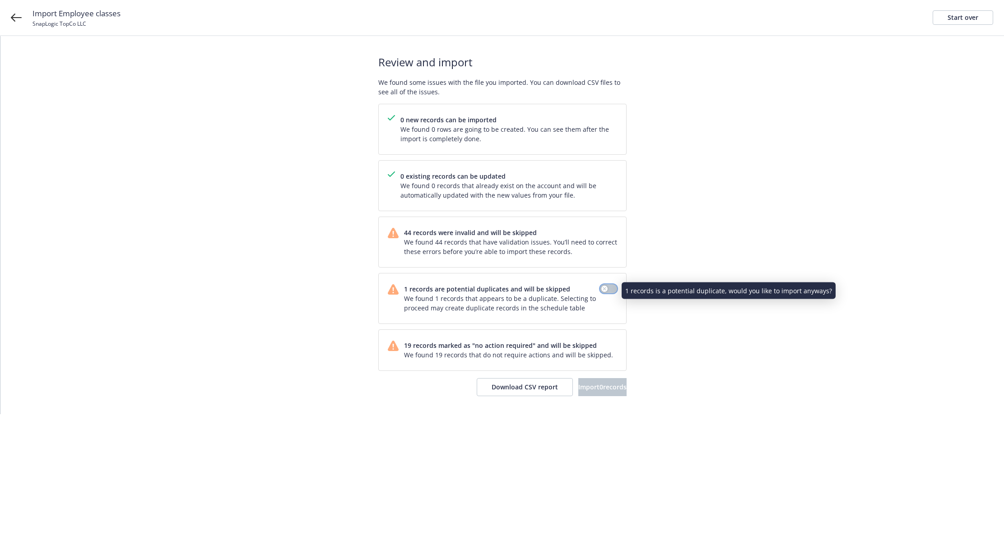
click at [609, 290] on button "button" at bounding box center [608, 289] width 17 height 9
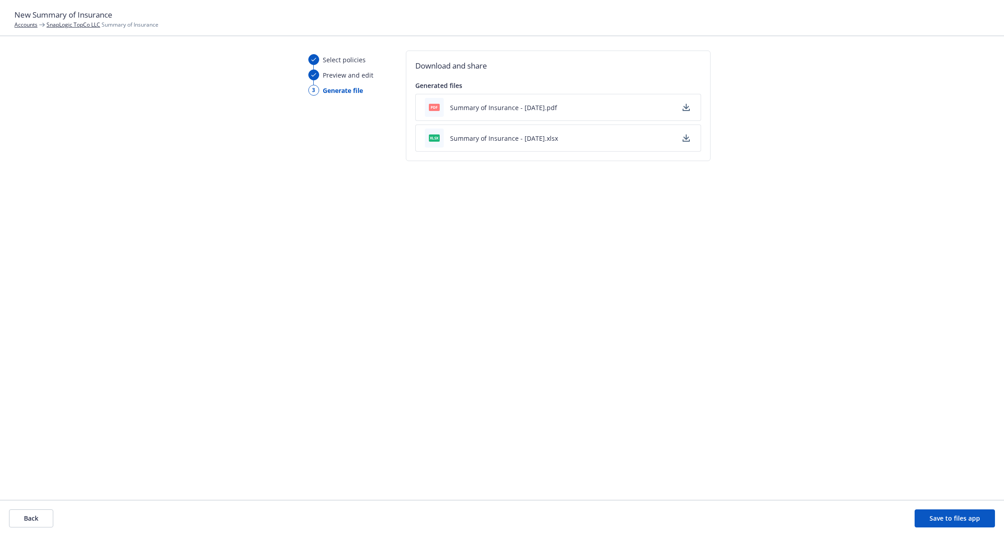
drag, startPoint x: 948, startPoint y: 520, endPoint x: 727, endPoint y: 335, distance: 288.2
click at [727, 335] on div "New Summary of Insurance Accounts SnapLogic TopCo LLC Summary of Insurance Sele…" at bounding box center [502, 268] width 1004 height 536
click at [489, 112] on button "Summary of Insurance - [DATE].pdf" at bounding box center [503, 107] width 107 height 9
click at [936, 516] on button "Save to files app" at bounding box center [955, 519] width 80 height 18
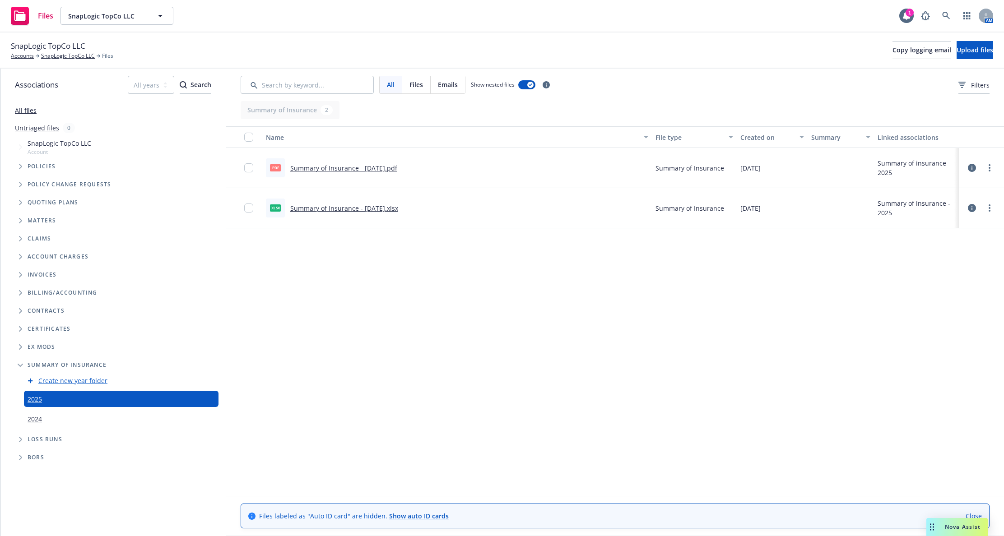
click at [276, 107] on div "Summary of Insurance 2" at bounding box center [290, 110] width 99 height 18
click at [49, 360] on div "Summary of insurance" at bounding box center [117, 365] width 209 height 14
click at [23, 366] on icon "Folder Tree Example" at bounding box center [20, 366] width 5 height 4
click at [23, 367] on span "Folder Tree Example" at bounding box center [20, 365] width 14 height 14
click at [33, 405] on div "2025" at bounding box center [35, 399] width 14 height 13
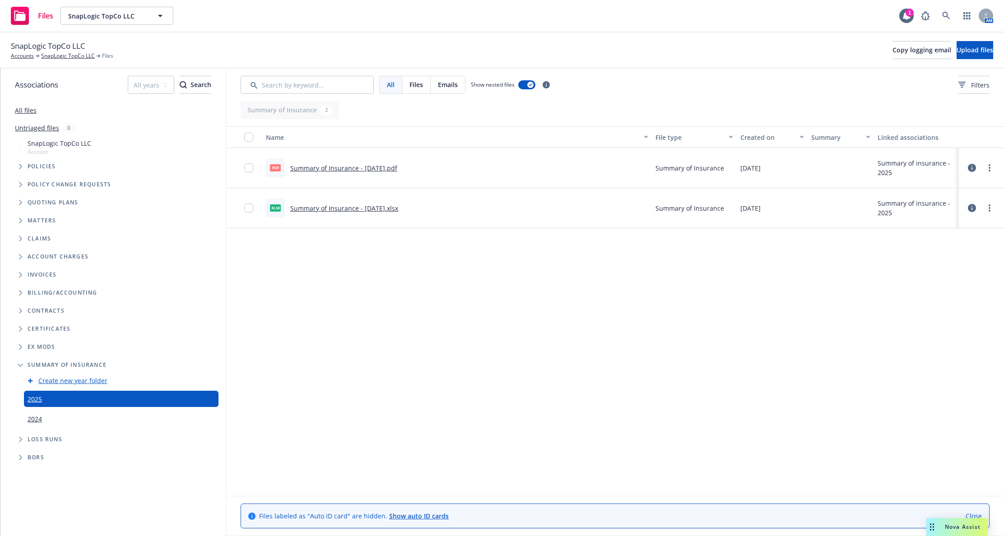
click at [33, 400] on link "2025" at bounding box center [35, 399] width 14 height 9
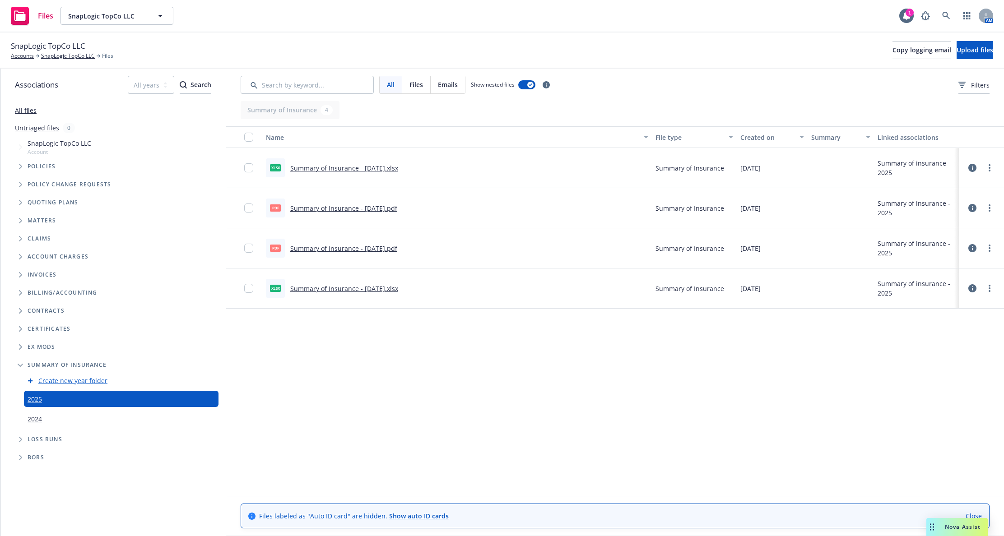
click at [1004, 311] on div "Name File type Created on Summary Linked associations xlsx Summary of Insurance…" at bounding box center [615, 311] width 778 height 370
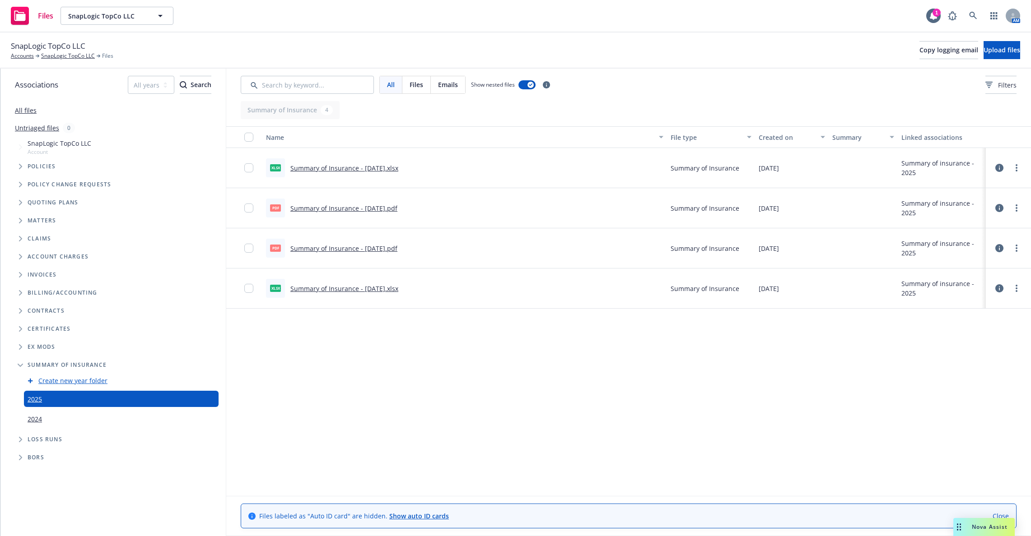
click at [1003, 247] on button at bounding box center [999, 248] width 9 height 18
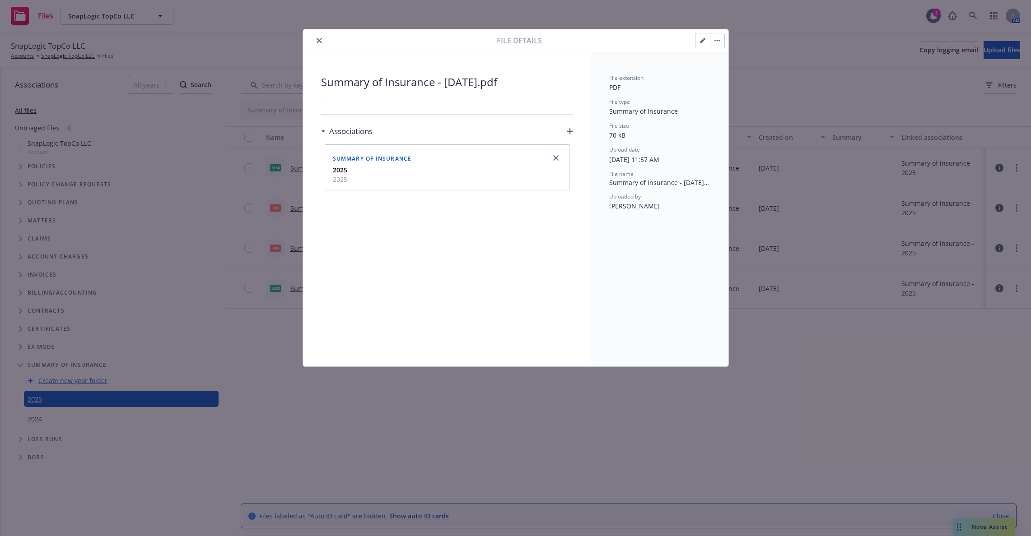
click at [321, 38] on icon "close" at bounding box center [319, 40] width 5 height 5
